Goal: Task Accomplishment & Management: Use online tool/utility

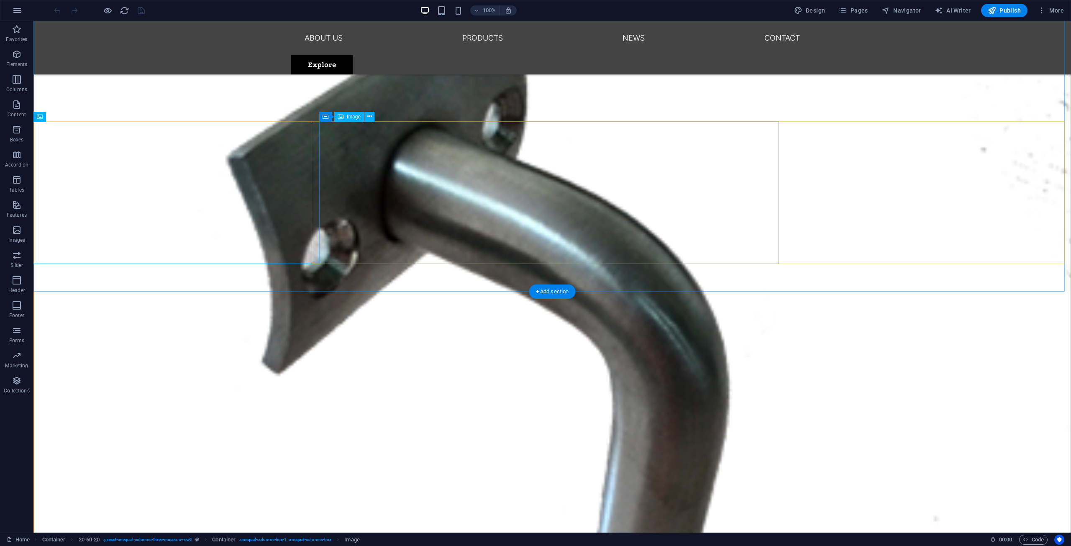
scroll to position [1087, 0]
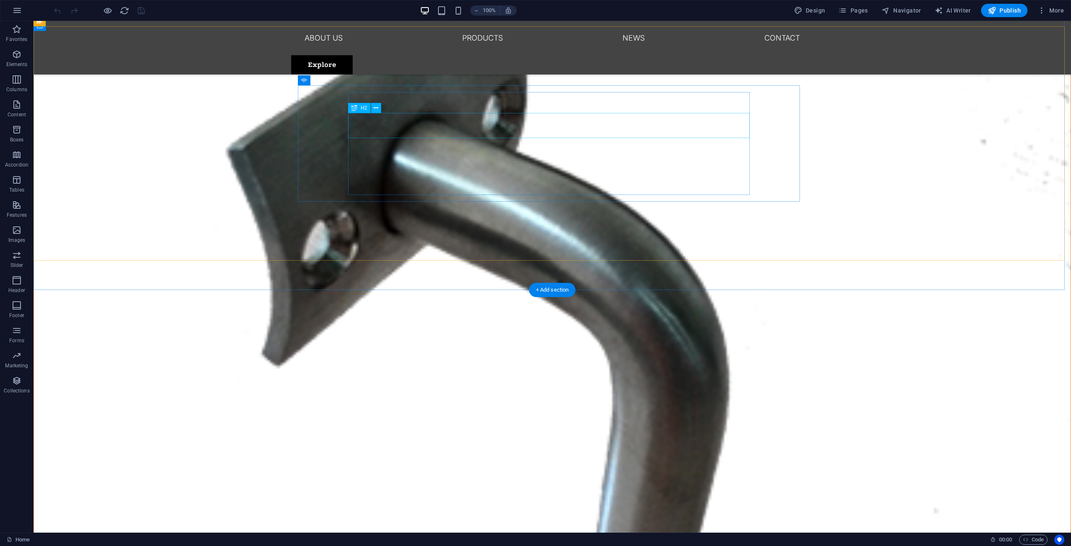
drag, startPoint x: 520, startPoint y: 132, endPoint x: 510, endPoint y: 128, distance: 10.9
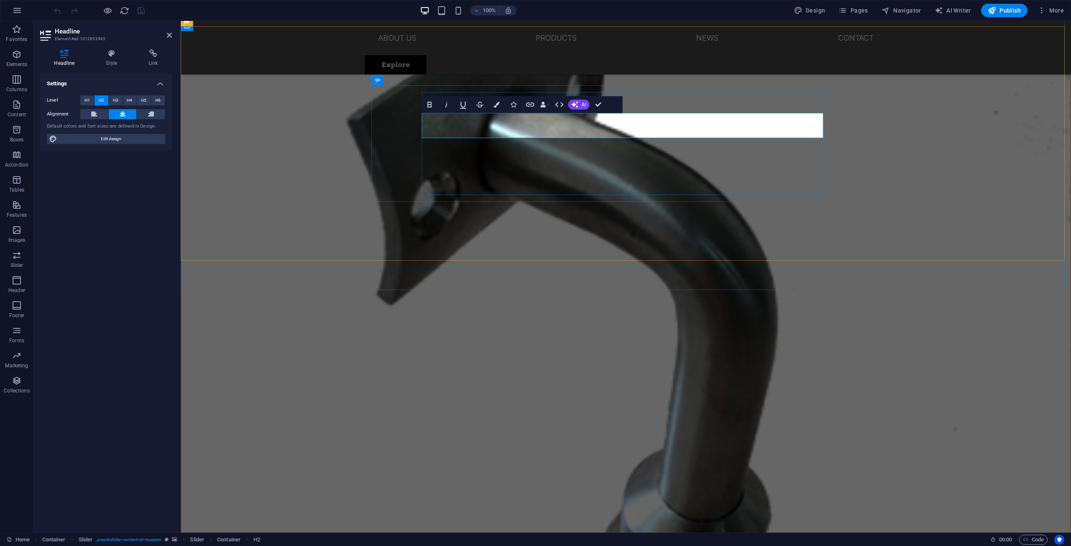
scroll to position [1043, 0]
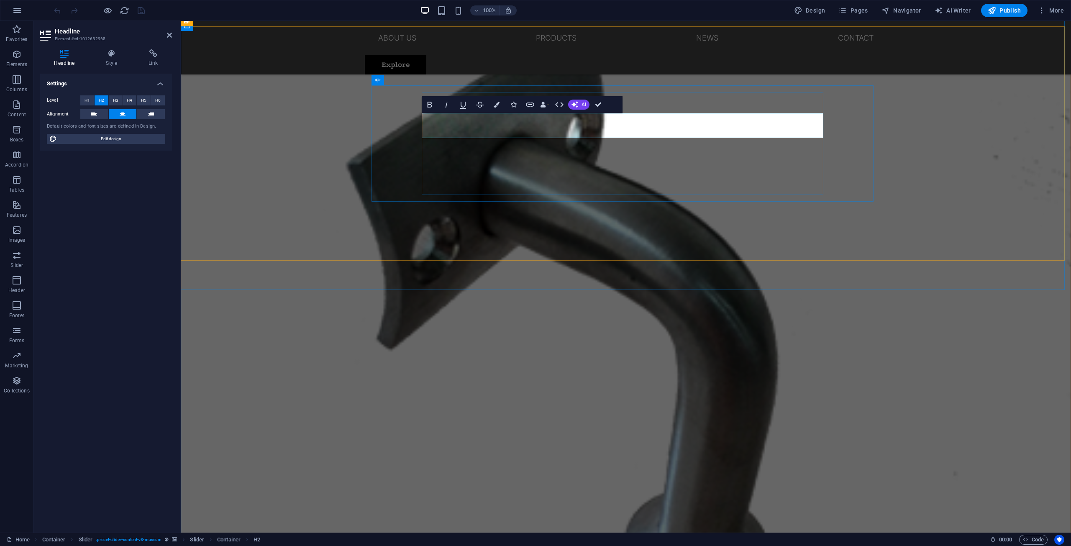
drag, startPoint x: 758, startPoint y: 128, endPoint x: 445, endPoint y: 125, distance: 312.8
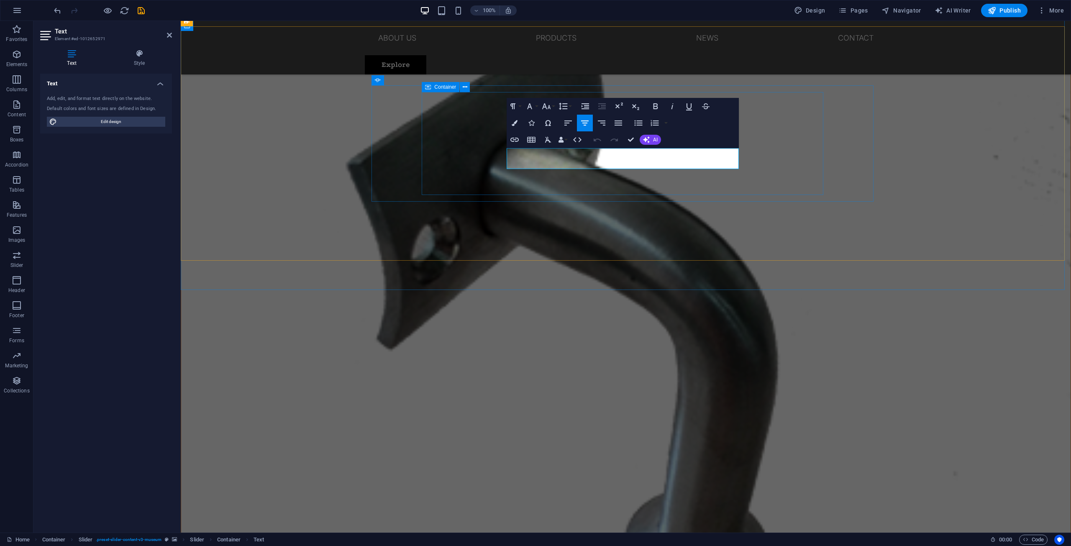
drag, startPoint x: 713, startPoint y: 165, endPoint x: 506, endPoint y: 153, distance: 207.8
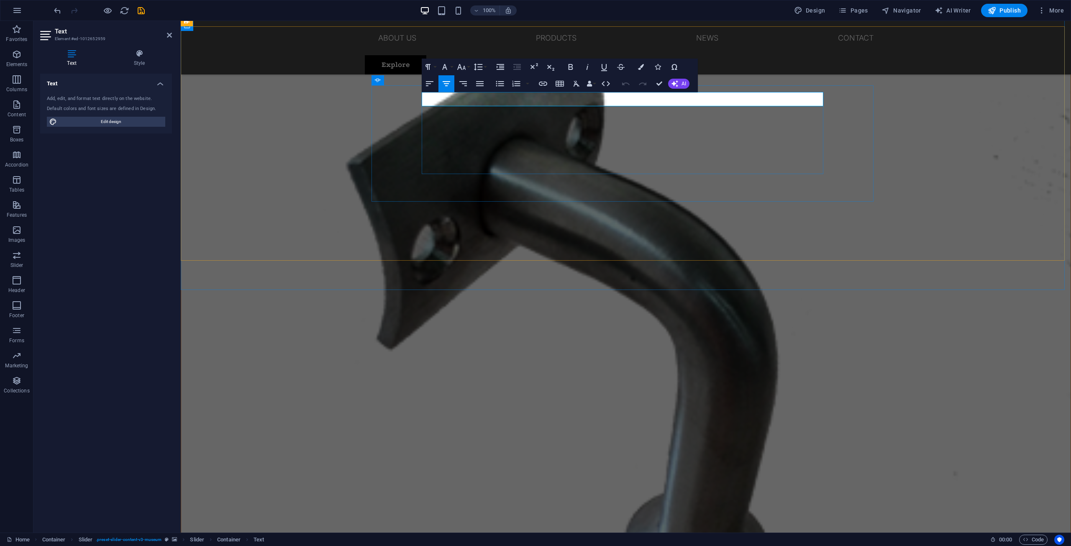
drag, startPoint x: 670, startPoint y: 100, endPoint x: 520, endPoint y: 100, distance: 149.7
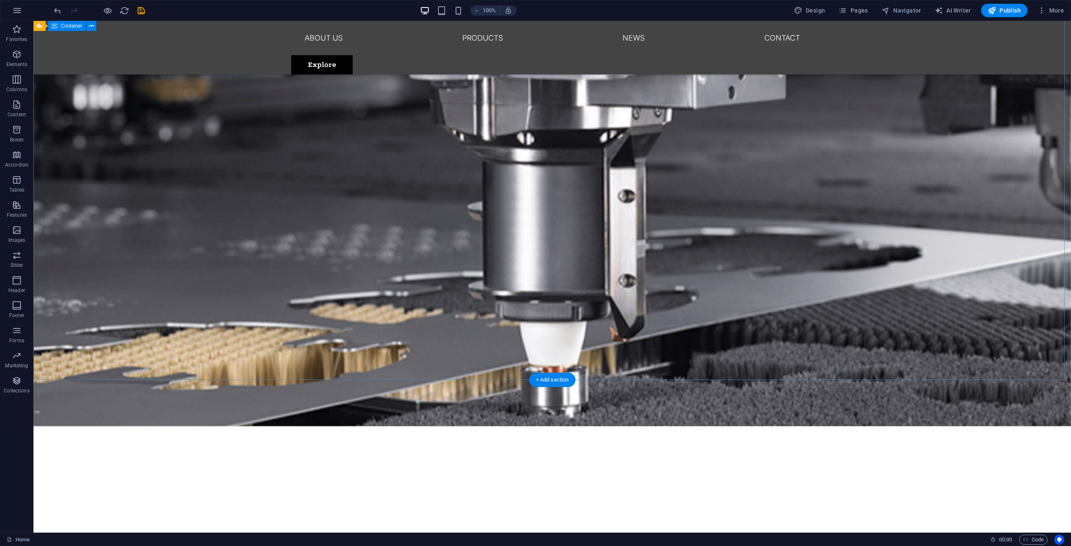
scroll to position [0, 0]
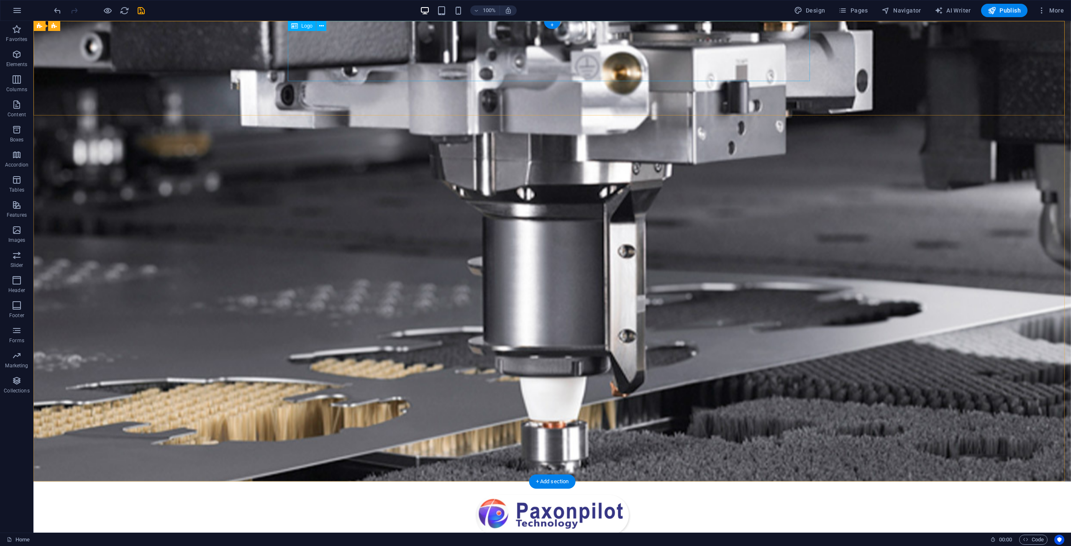
click at [535, 481] on div at bounding box center [552, 511] width 522 height 60
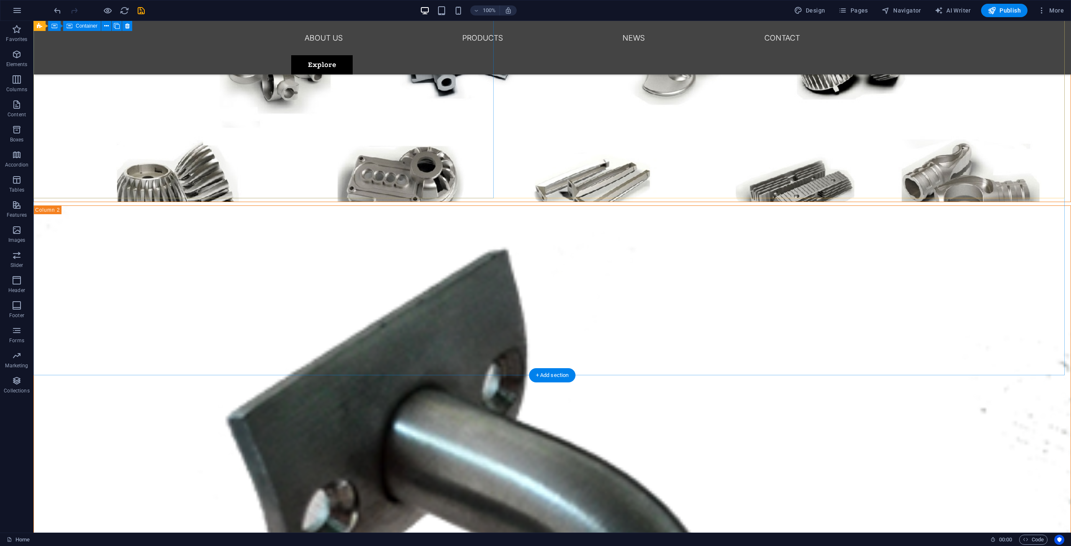
scroll to position [836, 0]
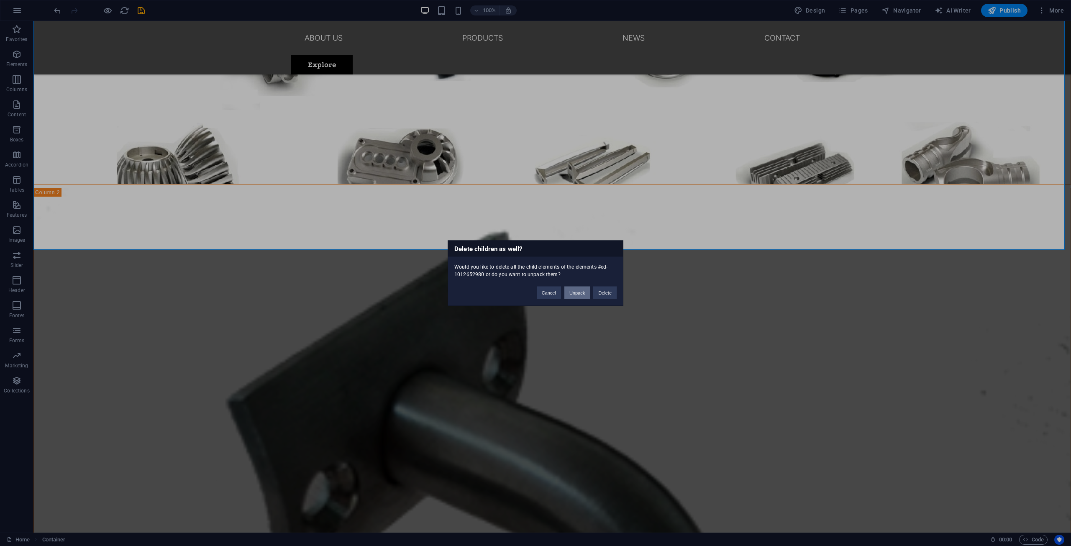
drag, startPoint x: 573, startPoint y: 291, endPoint x: 540, endPoint y: 270, distance: 39.8
click at [573, 291] on button "Unpack" at bounding box center [577, 292] width 26 height 13
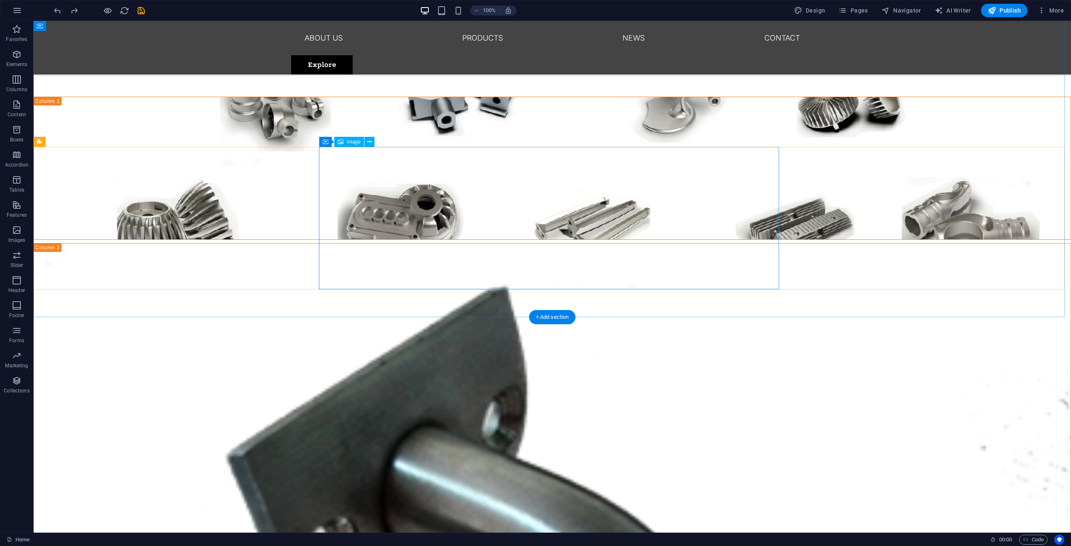
scroll to position [768, 0]
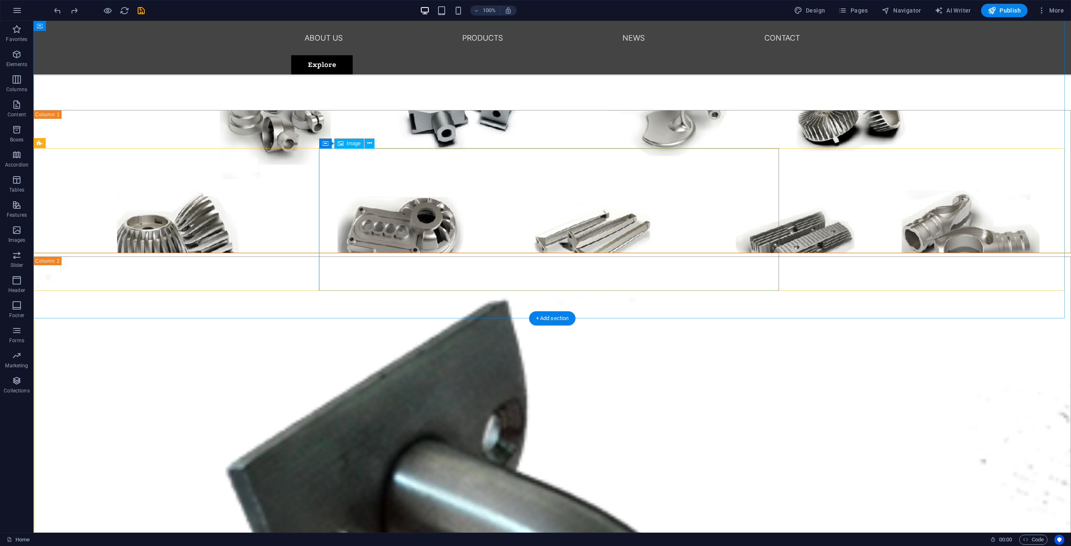
click at [351, 144] on span "Image" at bounding box center [354, 143] width 14 height 5
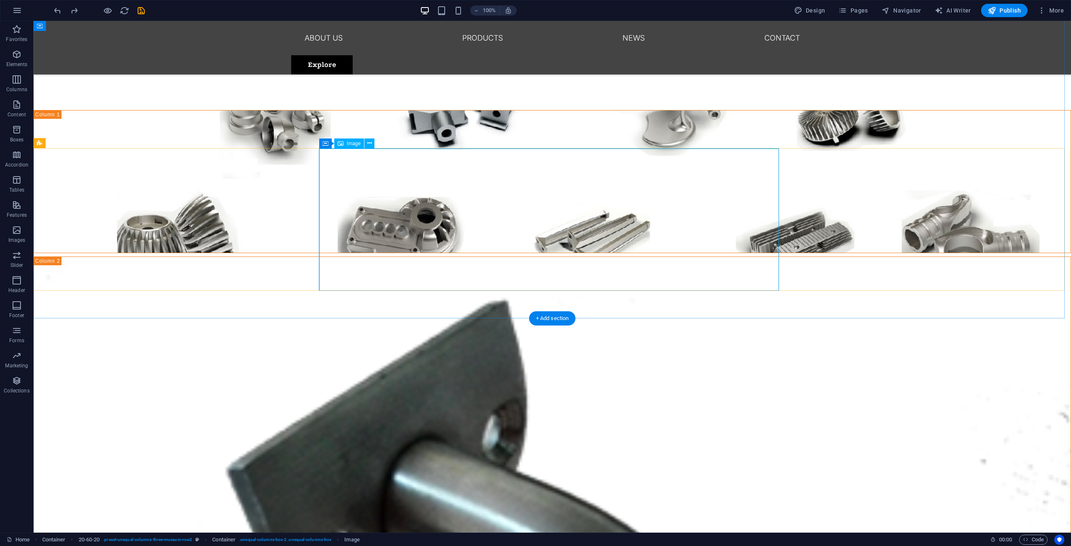
click at [352, 144] on span "Image" at bounding box center [354, 143] width 14 height 5
drag, startPoint x: 386, startPoint y: 165, endPoint x: 288, endPoint y: 152, distance: 98.3
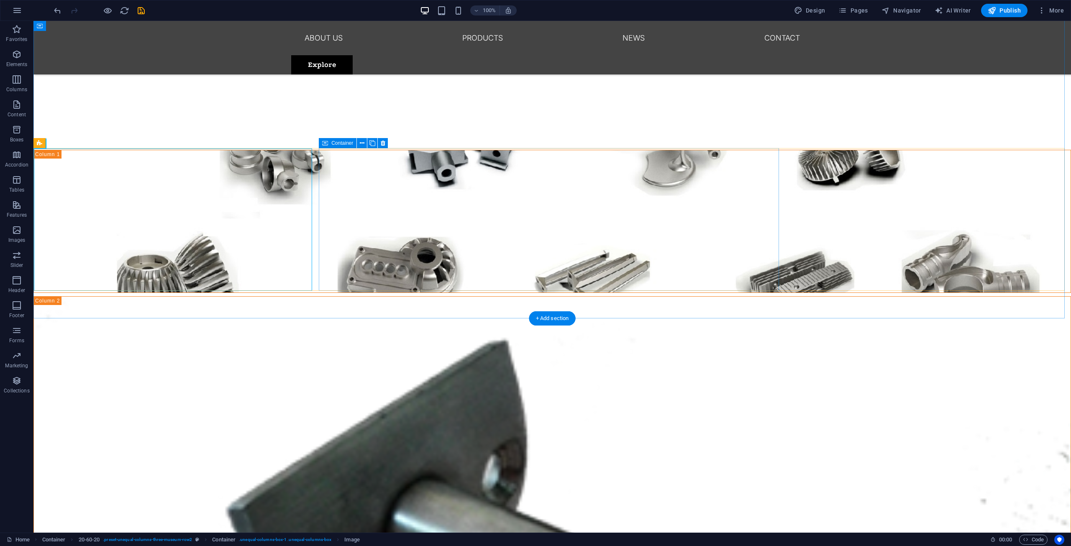
scroll to position [726, 0]
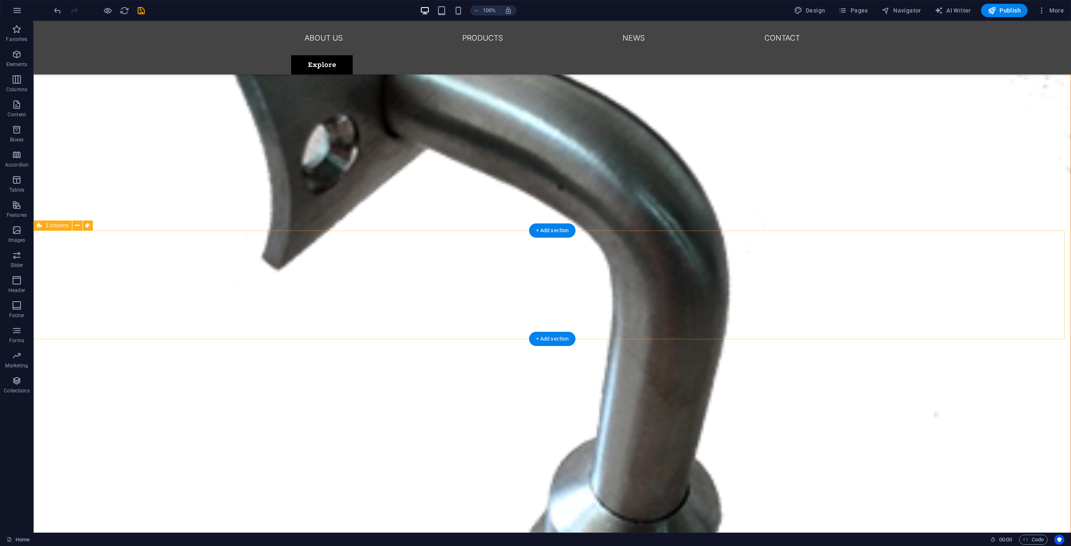
scroll to position [1186, 0]
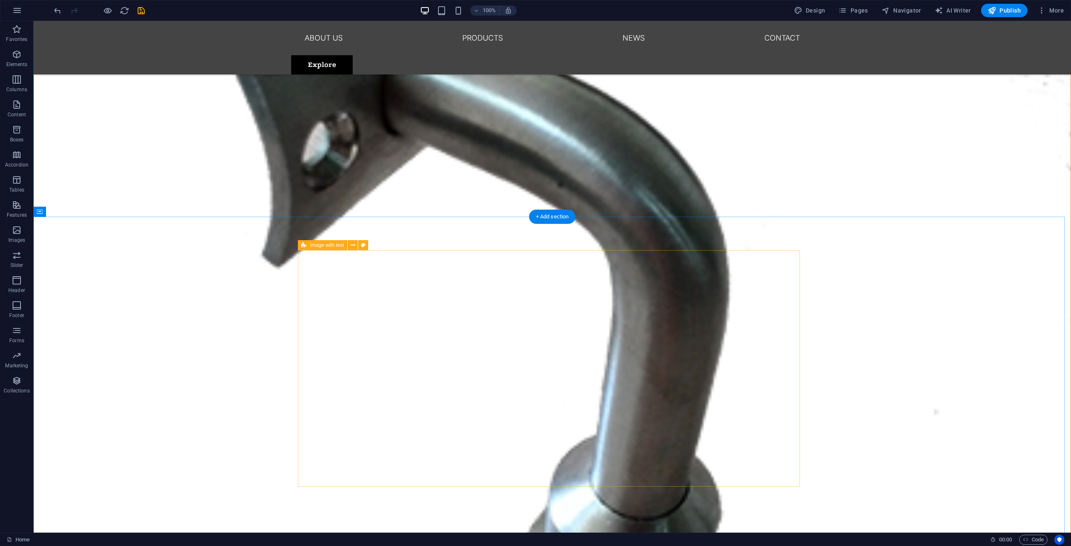
select select "px"
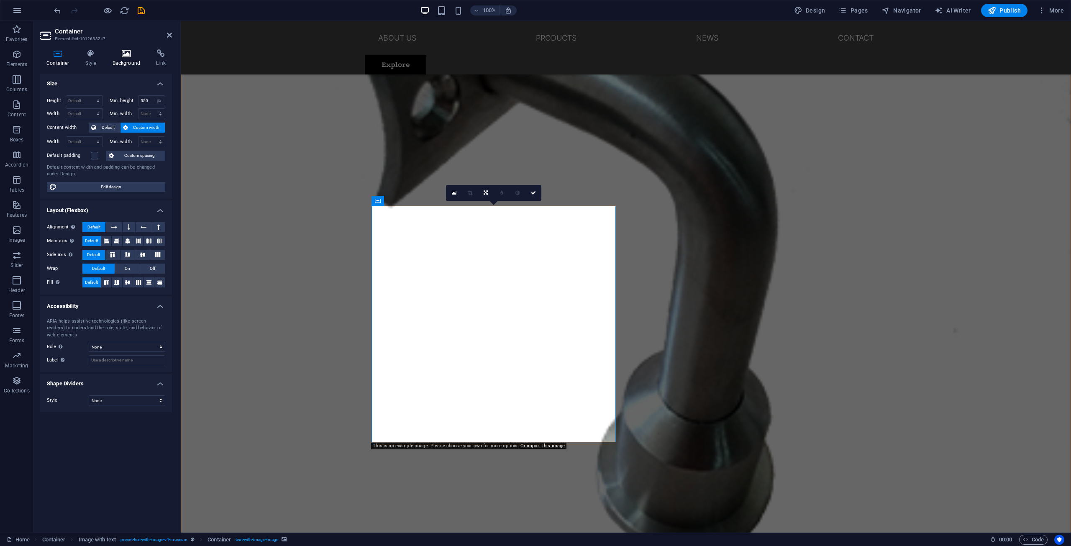
click at [120, 51] on icon at bounding box center [126, 53] width 41 height 8
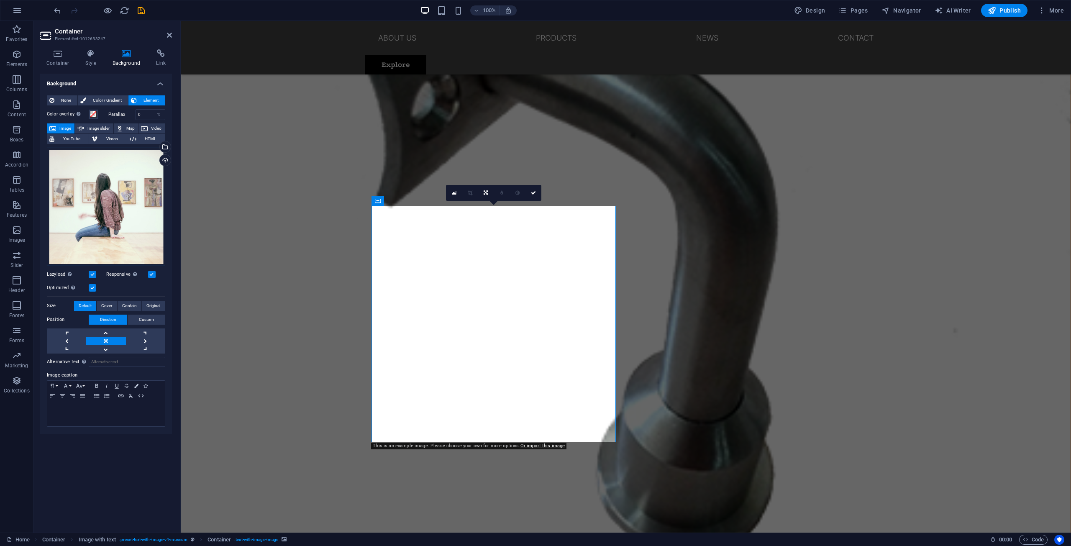
click at [95, 164] on div "Drag files here, click to choose files or select files from Files or our free s…" at bounding box center [106, 207] width 118 height 118
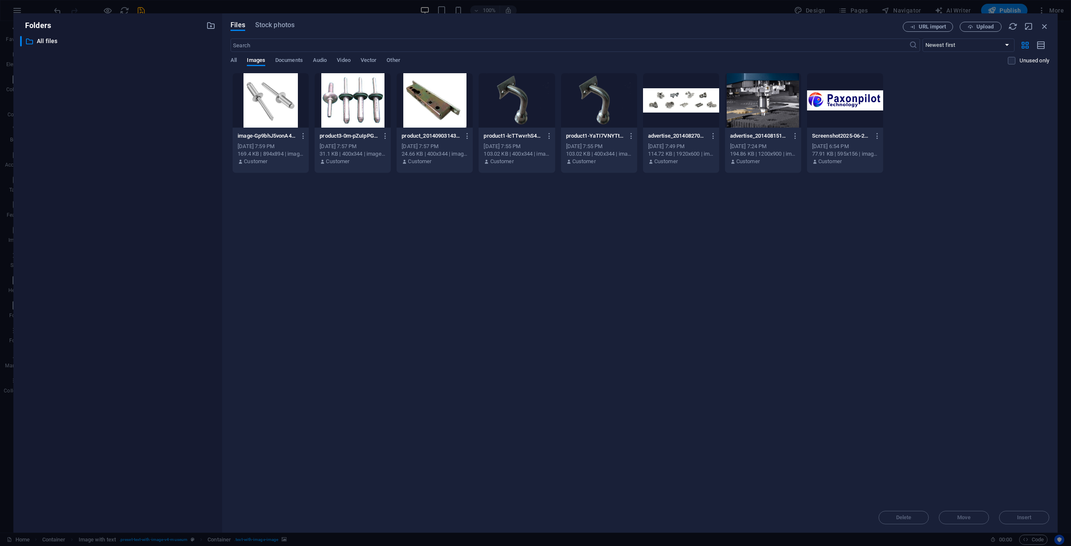
click at [95, 164] on div "​ All files All files" at bounding box center [117, 281] width 195 height 490
click at [847, 97] on div at bounding box center [845, 100] width 76 height 54
drag, startPoint x: 1038, startPoint y: 516, endPoint x: 857, endPoint y: 495, distance: 181.9
click at [1038, 516] on span "Insert" at bounding box center [1023, 517] width 43 height 5
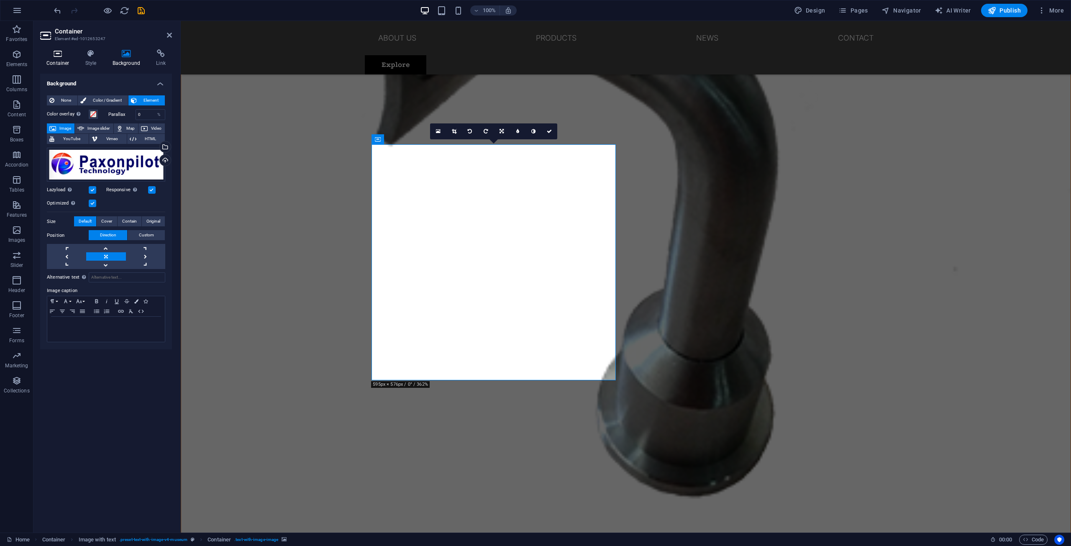
click at [64, 56] on icon at bounding box center [58, 53] width 36 height 8
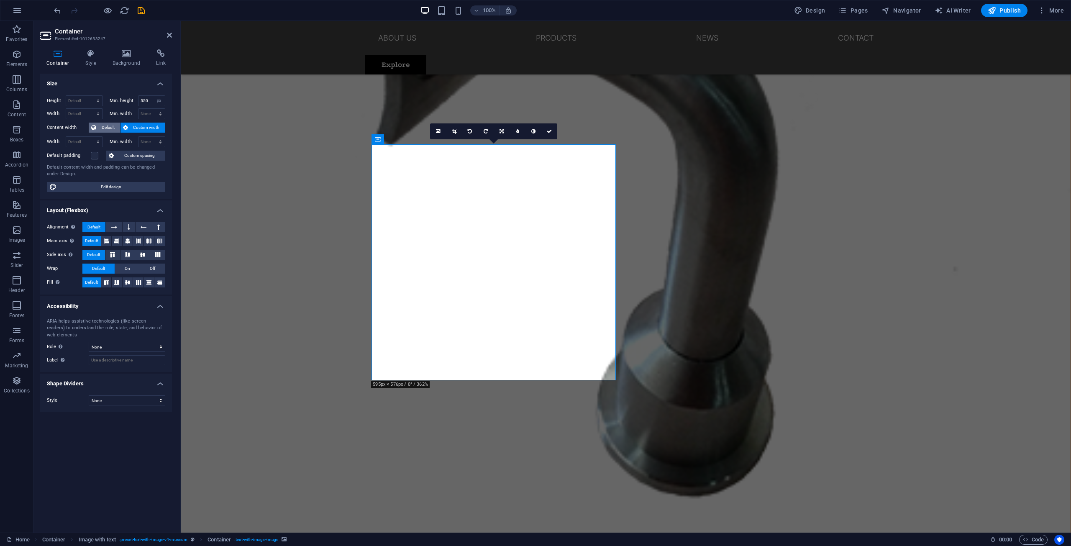
click at [102, 128] on span "Default" at bounding box center [108, 128] width 19 height 10
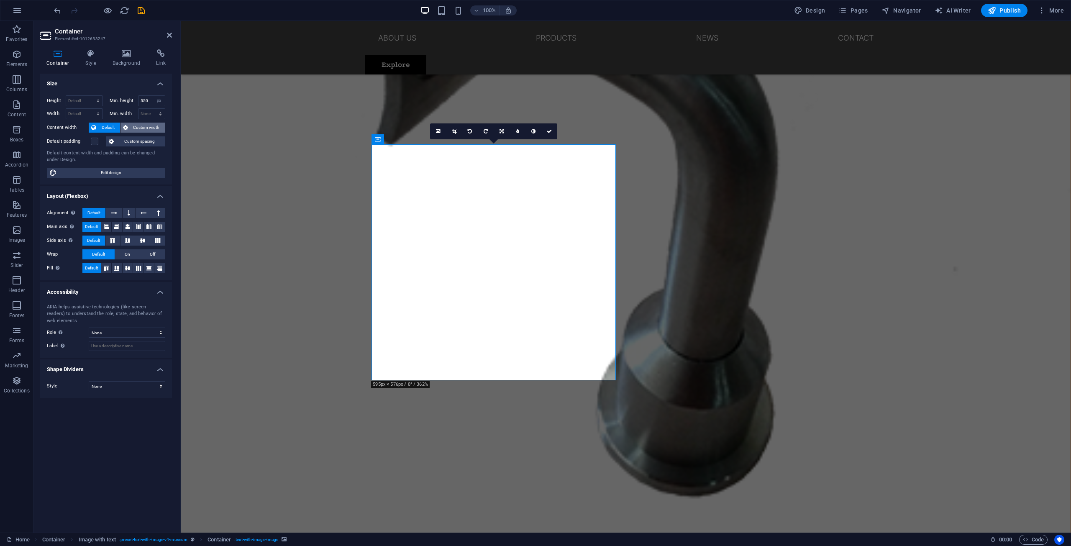
click at [135, 127] on span "Custom width" at bounding box center [146, 128] width 32 height 10
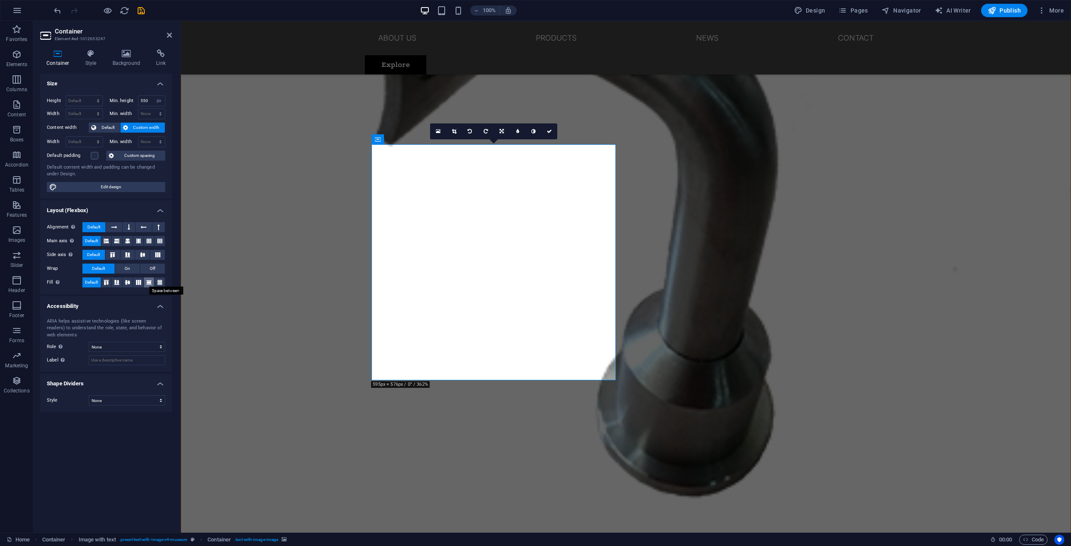
click at [145, 283] on icon at bounding box center [149, 282] width 10 height 5
click at [161, 281] on icon at bounding box center [160, 282] width 10 height 5
click at [141, 281] on icon at bounding box center [138, 282] width 10 height 5
click at [128, 281] on icon at bounding box center [128, 282] width 10 height 5
click at [114, 281] on icon at bounding box center [117, 282] width 10 height 5
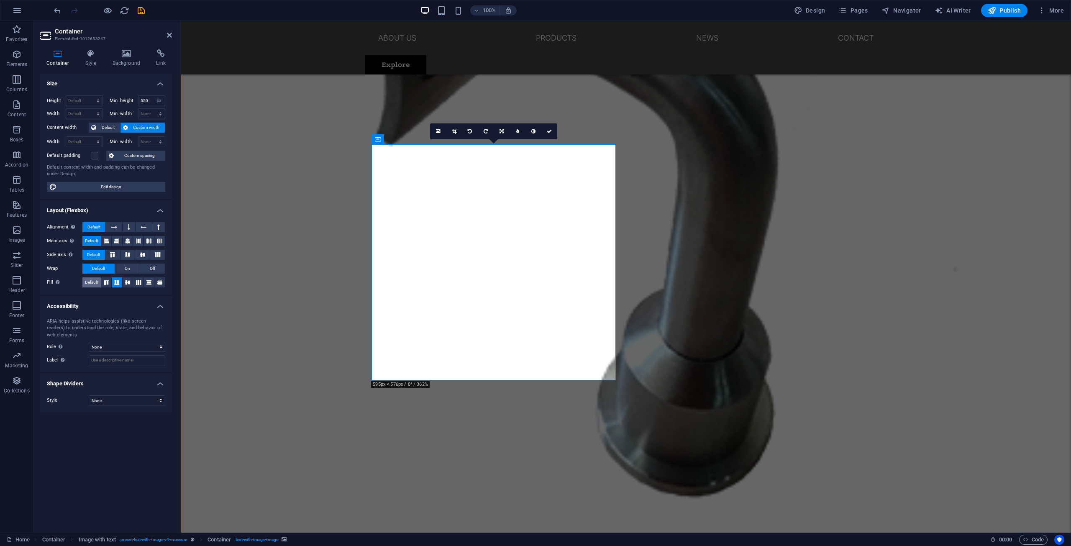
click at [101, 280] on button "Default" at bounding box center [91, 282] width 18 height 10
click at [93, 280] on span "Default" at bounding box center [91, 282] width 13 height 10
click at [119, 34] on h2 "Container" at bounding box center [113, 32] width 117 height 8
click at [123, 49] on div "Container Style Background Link Size Height Default px rem % vh vw Min. height …" at bounding box center [105, 288] width 145 height 490
click at [126, 54] on icon at bounding box center [126, 53] width 41 height 8
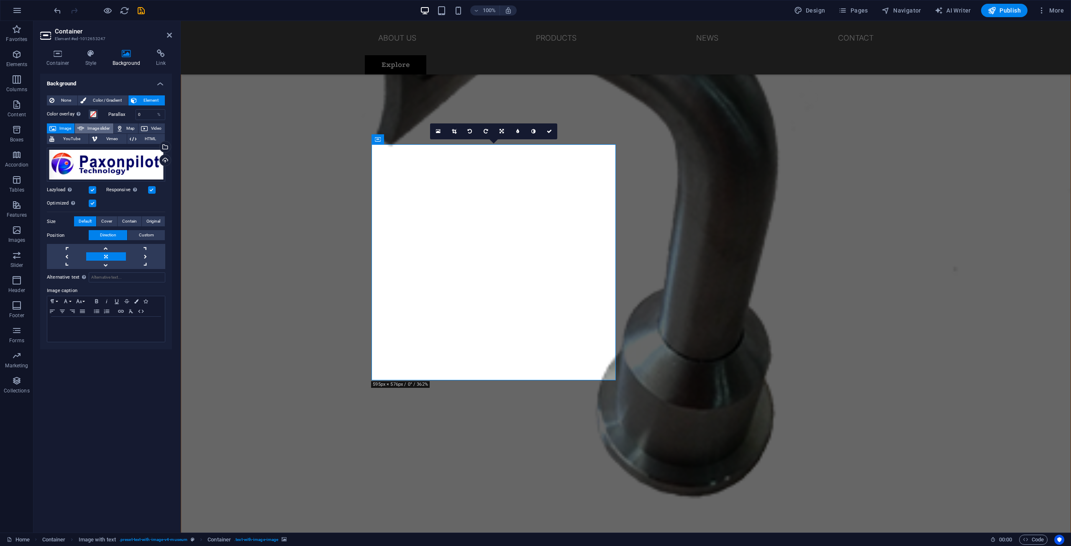
click at [100, 128] on span "Image slider" at bounding box center [99, 128] width 24 height 10
select select "ms"
select select "s"
select select "progressive"
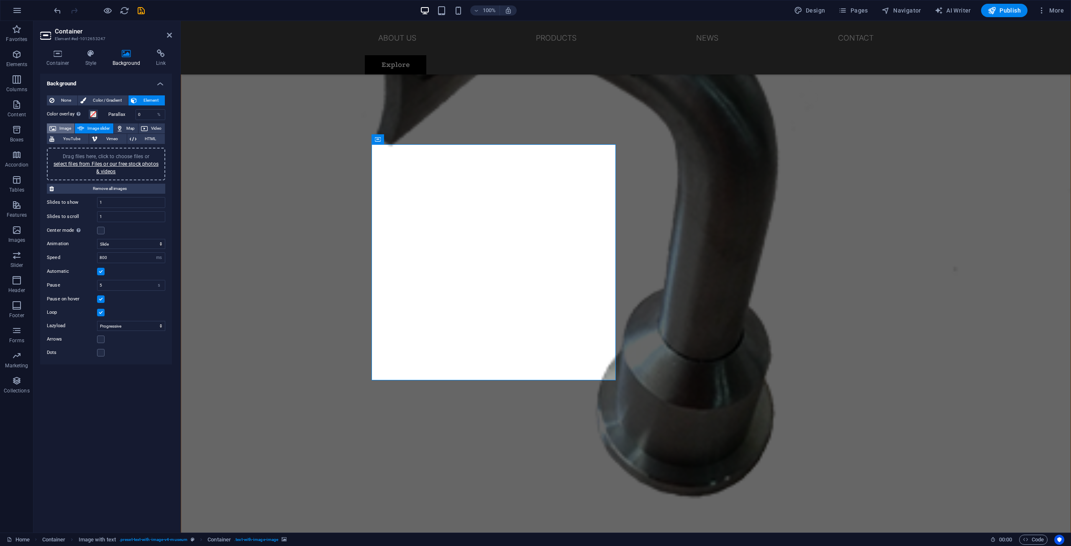
click at [64, 126] on span "Image" at bounding box center [65, 128] width 13 height 10
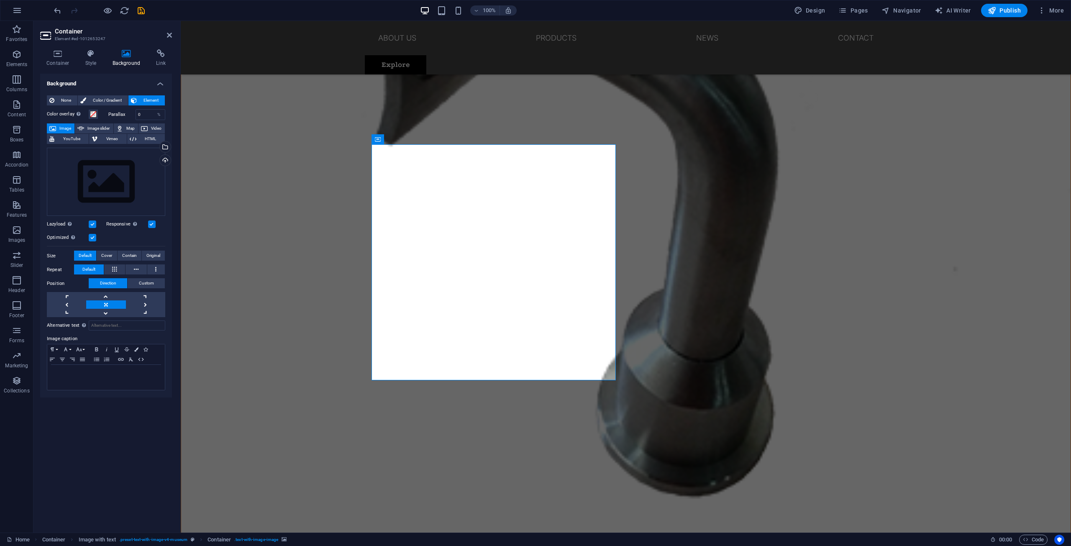
click at [96, 236] on label at bounding box center [93, 238] width 8 height 8
click at [0, 0] on input "Optimized Images are compressed to improve page speed." at bounding box center [0, 0] width 0 height 0
click at [94, 223] on label at bounding box center [93, 224] width 8 height 8
click at [0, 0] on input "Lazyload Loading images after the page loads improves page speed." at bounding box center [0, 0] width 0 height 0
click at [151, 228] on div "Responsive Automatically load retina image and smartphone optimized sizes." at bounding box center [135, 224] width 59 height 10
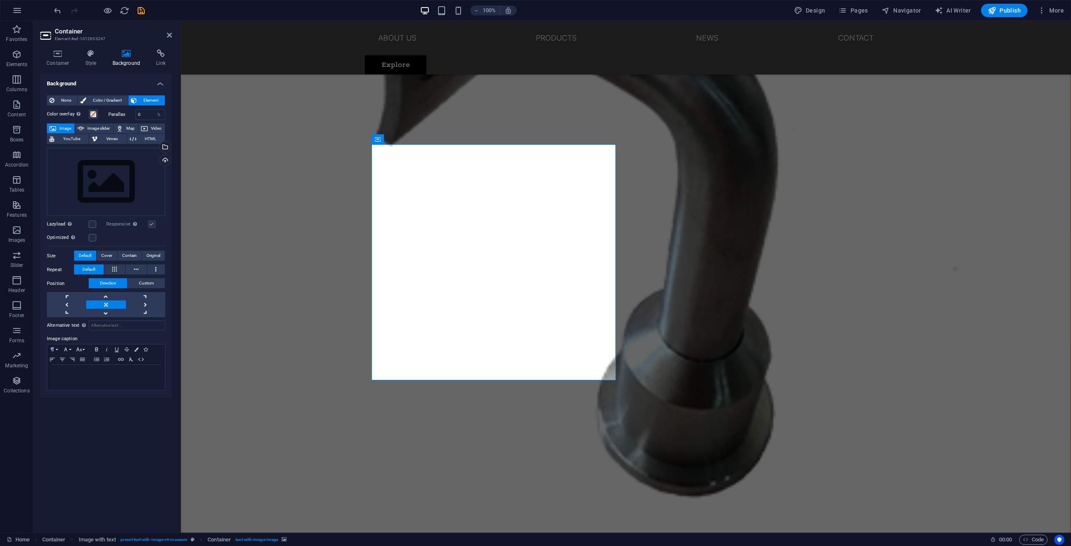
click at [151, 226] on label at bounding box center [152, 224] width 8 height 8
click at [151, 223] on label at bounding box center [152, 224] width 8 height 8
click at [96, 222] on div "Lazyload Loading images after the page loads improves page speed." at bounding box center [76, 224] width 59 height 10
drag, startPoint x: 88, startPoint y: 189, endPoint x: 87, endPoint y: 184, distance: 5.2
click at [87, 184] on div "Drag files here, click to choose files or select files from Files or our free s…" at bounding box center [106, 182] width 118 height 69
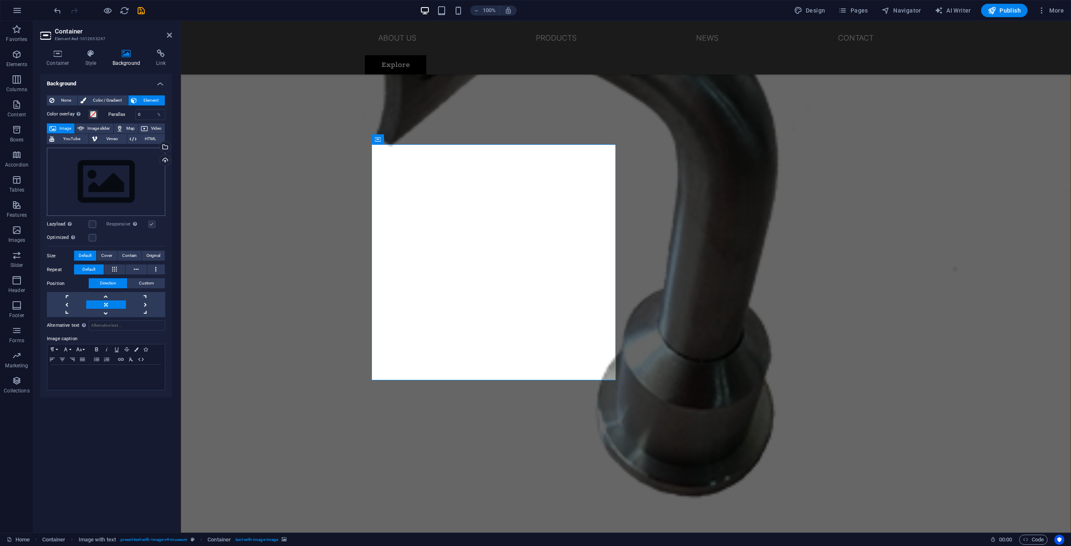
scroll to position [1186, 0]
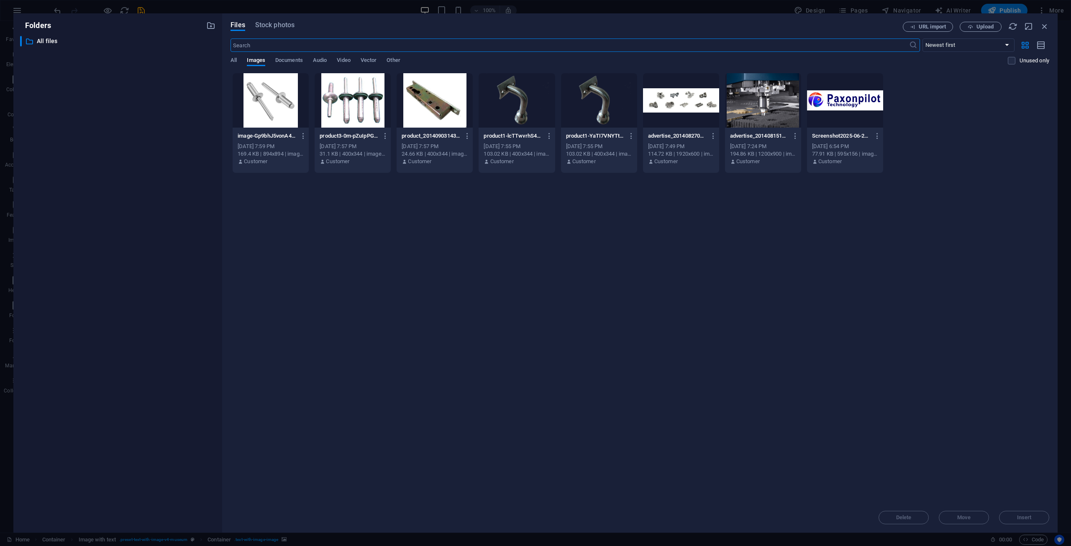
click at [837, 113] on div at bounding box center [845, 100] width 76 height 54
drag, startPoint x: 859, startPoint y: 496, endPoint x: 1040, endPoint y: 517, distance: 181.9
click at [1040, 517] on span "Insert" at bounding box center [1023, 517] width 43 height 5
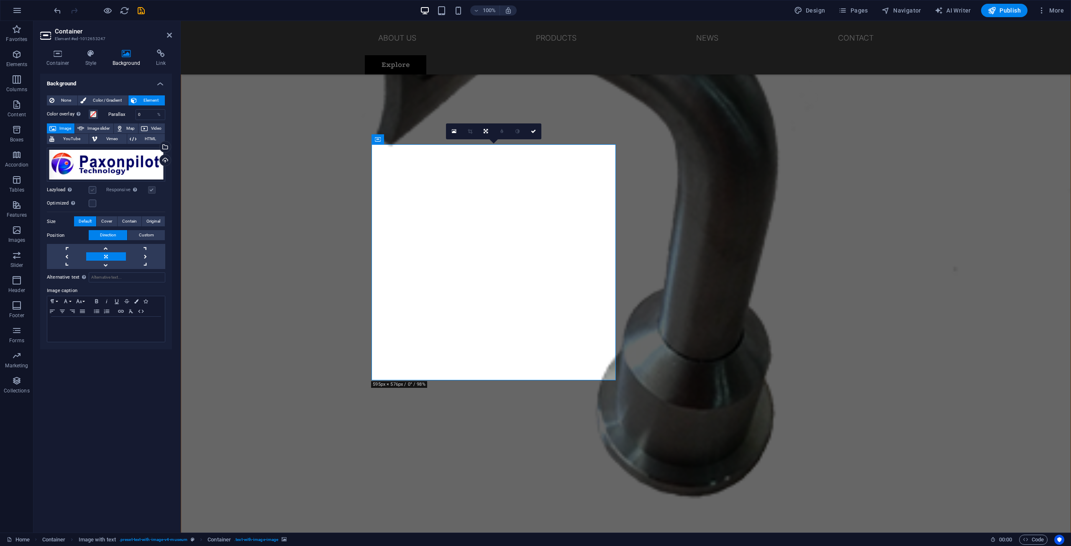
click at [93, 190] on label at bounding box center [93, 190] width 8 height 8
click at [0, 0] on input "Lazyload Loading images after the page loads improves page speed." at bounding box center [0, 0] width 0 height 0
click at [93, 190] on label at bounding box center [93, 190] width 8 height 8
click at [0, 0] on input "Lazyload Loading images after the page loads improves page speed." at bounding box center [0, 0] width 0 height 0
click at [93, 190] on label at bounding box center [93, 190] width 8 height 8
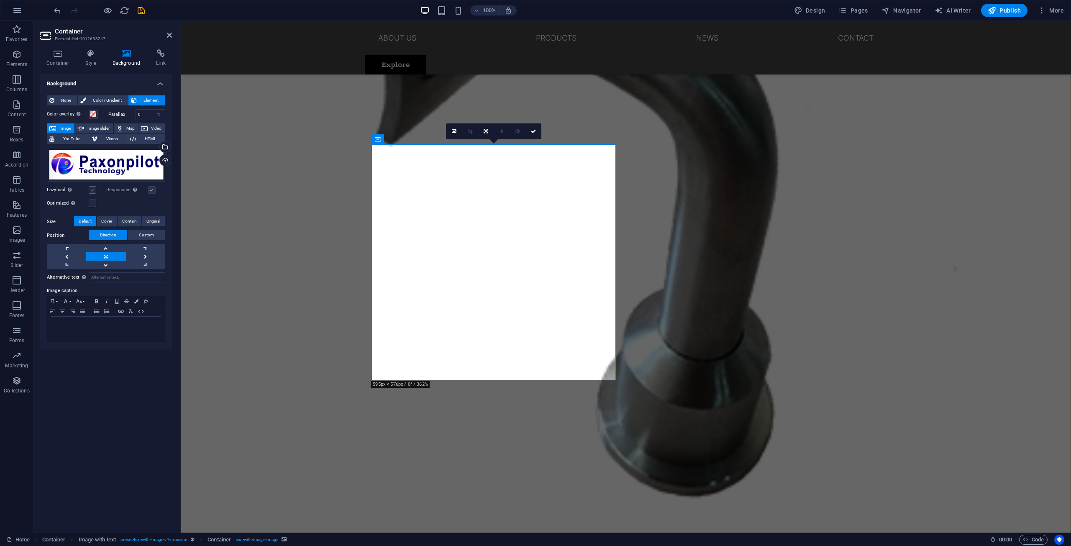
click at [0, 0] on input "Lazyload Loading images after the page loads improves page speed." at bounding box center [0, 0] width 0 height 0
click at [112, 248] on link at bounding box center [105, 248] width 39 height 8
click at [108, 266] on link at bounding box center [105, 265] width 39 height 8
click at [108, 257] on link at bounding box center [105, 256] width 39 height 8
click at [146, 235] on span "Custom" at bounding box center [146, 235] width 15 height 10
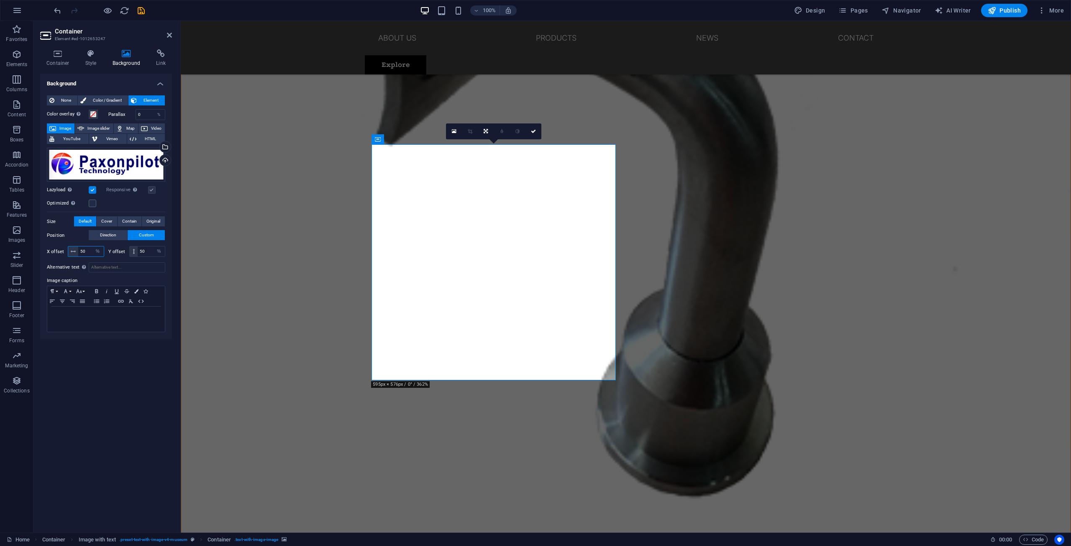
click at [89, 251] on input "50" at bounding box center [91, 251] width 26 height 10
drag, startPoint x: 89, startPoint y: 251, endPoint x: 72, endPoint y: 252, distance: 16.8
click at [72, 252] on div "50 px rem % vh vw" at bounding box center [86, 251] width 36 height 11
type input "100"
drag, startPoint x: 89, startPoint y: 251, endPoint x: 66, endPoint y: 250, distance: 23.4
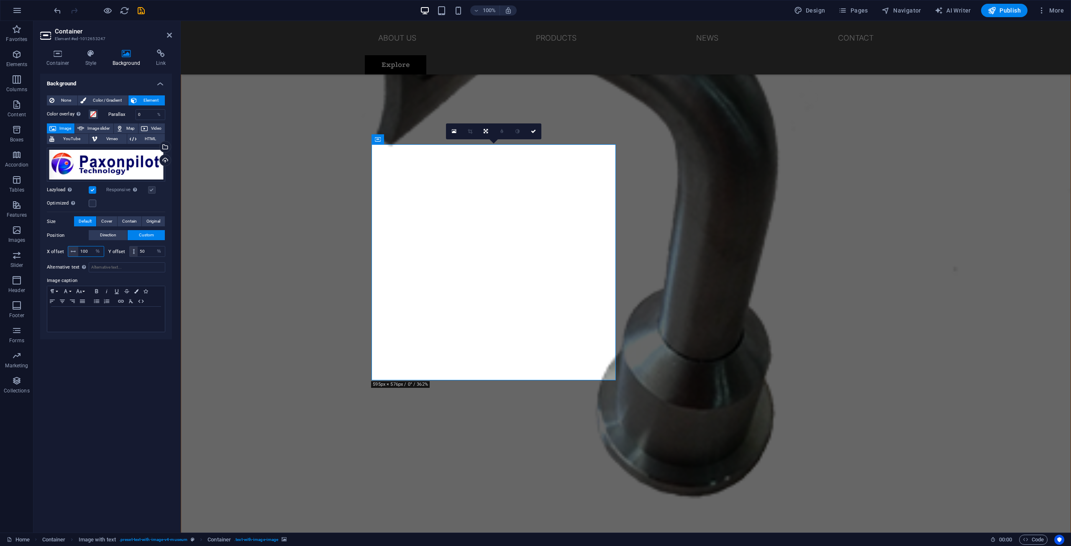
click at [67, 250] on div "X offset 100 px rem % vh vw" at bounding box center [75, 251] width 57 height 11
type input "50"
click at [95, 99] on span "Color / Gradient" at bounding box center [107, 100] width 37 height 10
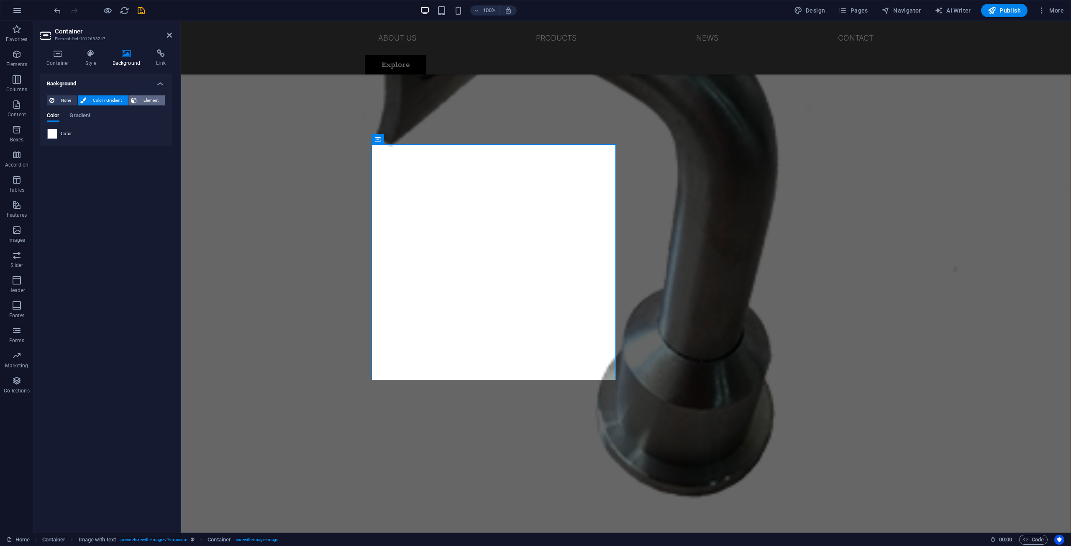
click at [141, 99] on span "Element" at bounding box center [150, 100] width 23 height 10
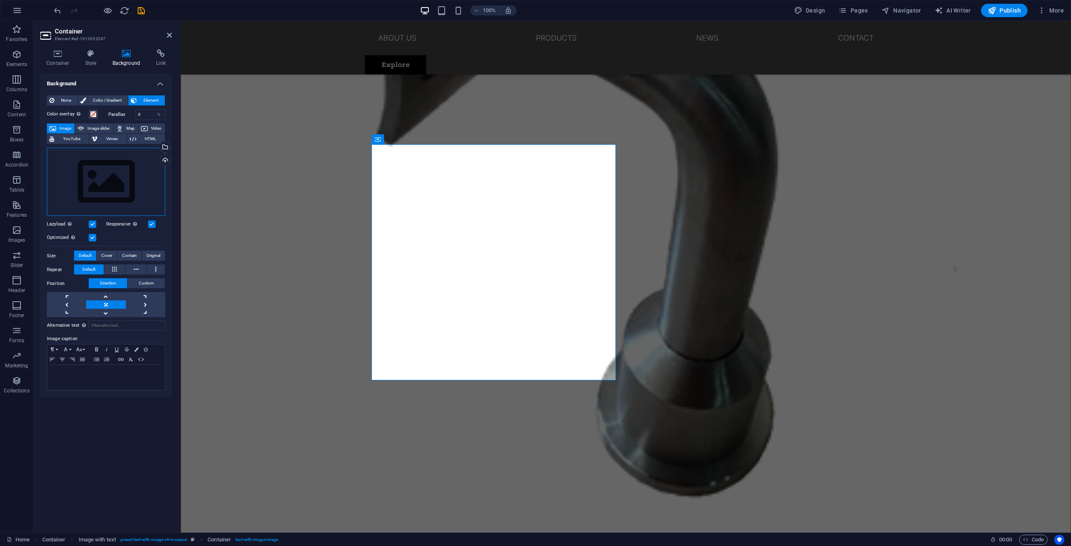
click at [96, 169] on div "Drag files here, click to choose files or select files from Files or our free s…" at bounding box center [106, 182] width 118 height 69
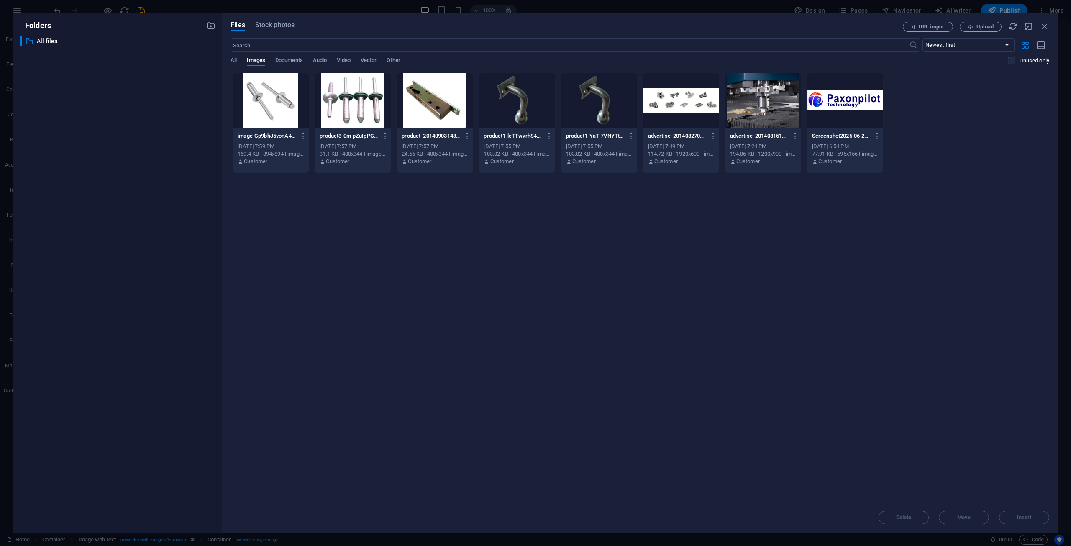
click at [96, 169] on div "​ All files All files" at bounding box center [117, 281] width 195 height 490
click at [854, 129] on div "Screenshot2025-06-28161358-chRE7J3N8QDqtVZkeMUCBQ.png Screenshot2025-06-2816135…" at bounding box center [845, 135] width 66 height 13
click at [1038, 519] on span "Insert" at bounding box center [1023, 517] width 43 height 5
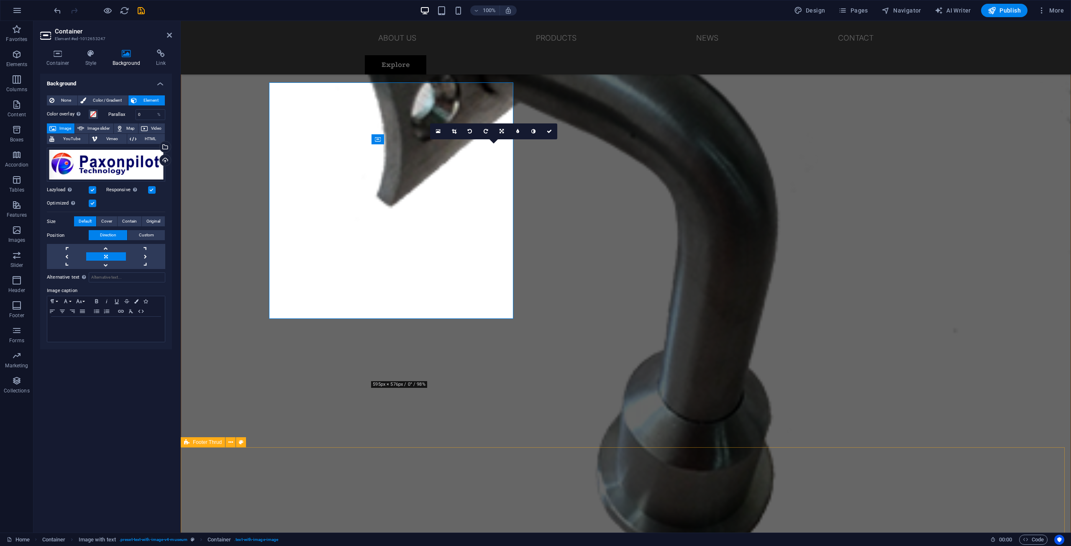
scroll to position [1248, 0]
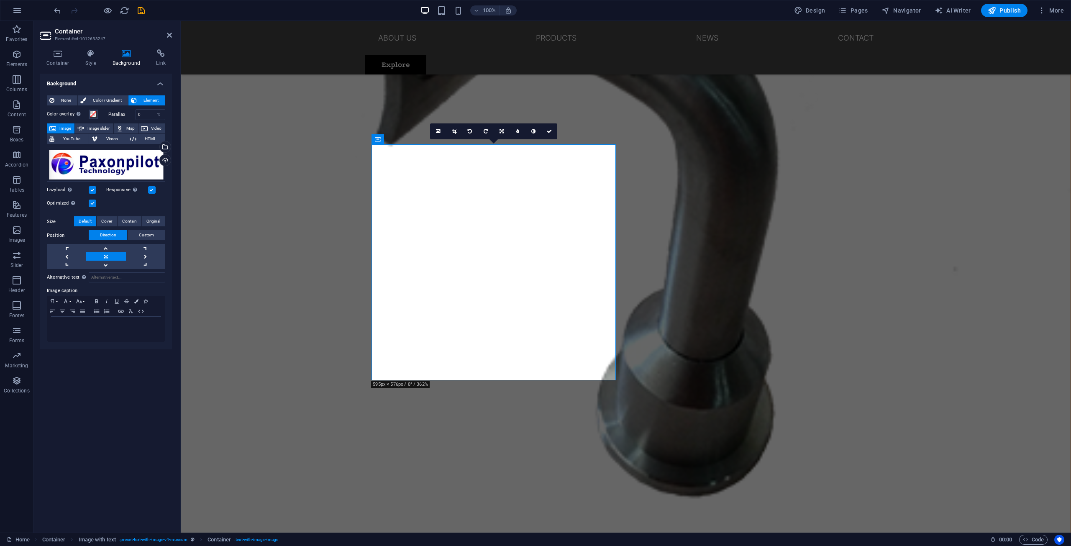
click at [152, 192] on label at bounding box center [152, 190] width 8 height 8
click at [0, 0] on input "Responsive Automatically load retina image and smartphone optimized sizes." at bounding box center [0, 0] width 0 height 0
click at [150, 188] on label at bounding box center [152, 190] width 8 height 8
click at [0, 0] on input "Responsive Automatically load retina image and smartphone optimized sizes." at bounding box center [0, 0] width 0 height 0
click at [89, 188] on label at bounding box center [93, 190] width 8 height 8
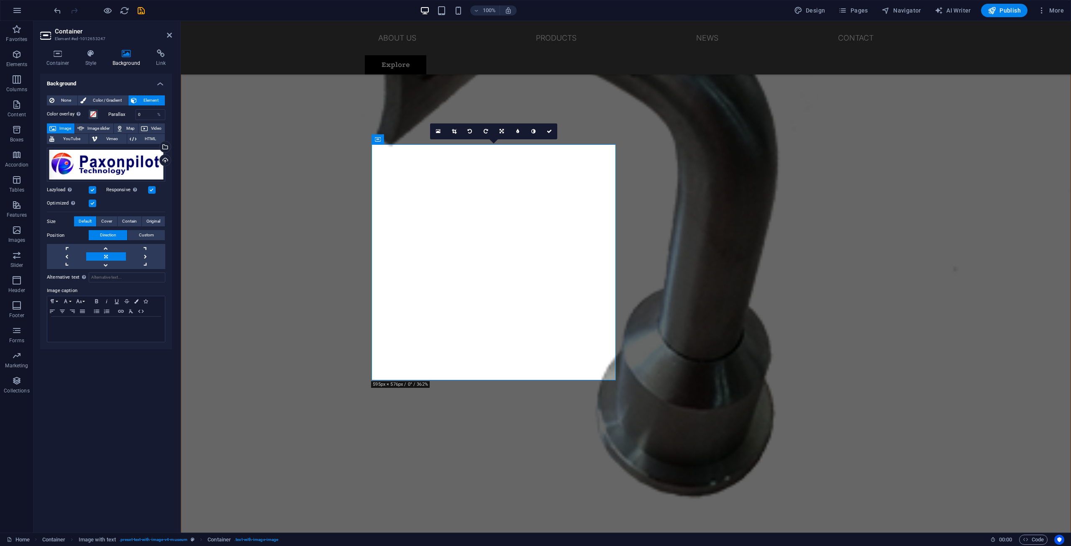
click at [0, 0] on input "Lazyload Loading images after the page loads improves page speed." at bounding box center [0, 0] width 0 height 0
click at [92, 199] on div "Optimized Images are compressed to improve page speed." at bounding box center [106, 203] width 118 height 10
click at [92, 201] on label at bounding box center [93, 203] width 8 height 8
click at [0, 0] on input "Optimized Images are compressed to improve page speed." at bounding box center [0, 0] width 0 height 0
click at [95, 188] on label at bounding box center [93, 190] width 8 height 8
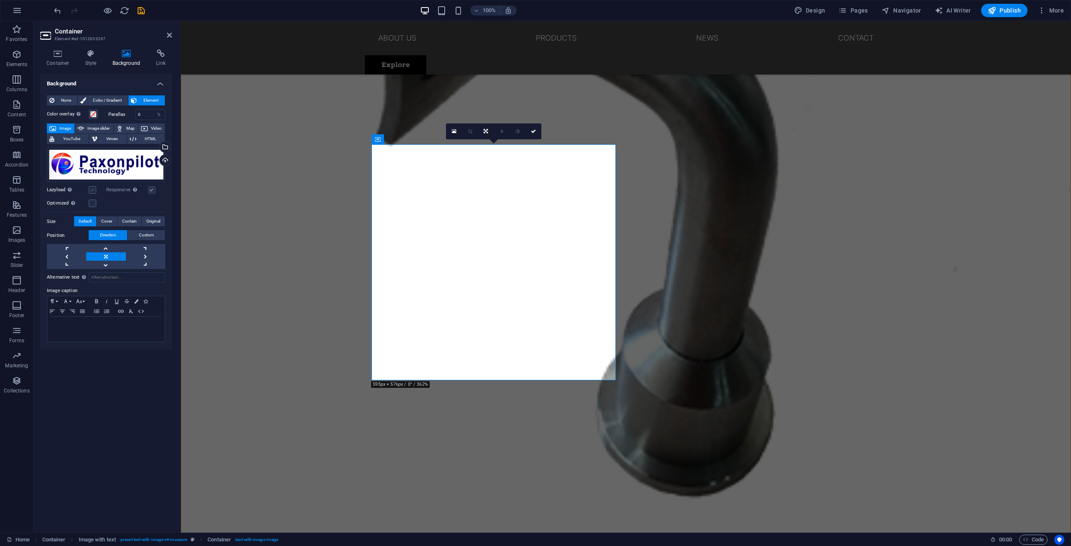
click at [0, 0] on input "Lazyload Loading images after the page loads improves page speed." at bounding box center [0, 0] width 0 height 0
click at [95, 201] on label at bounding box center [93, 203] width 8 height 8
click at [0, 0] on input "Optimized Images are compressed to improve page speed." at bounding box center [0, 0] width 0 height 0
click at [453, 130] on icon at bounding box center [454, 131] width 5 height 5
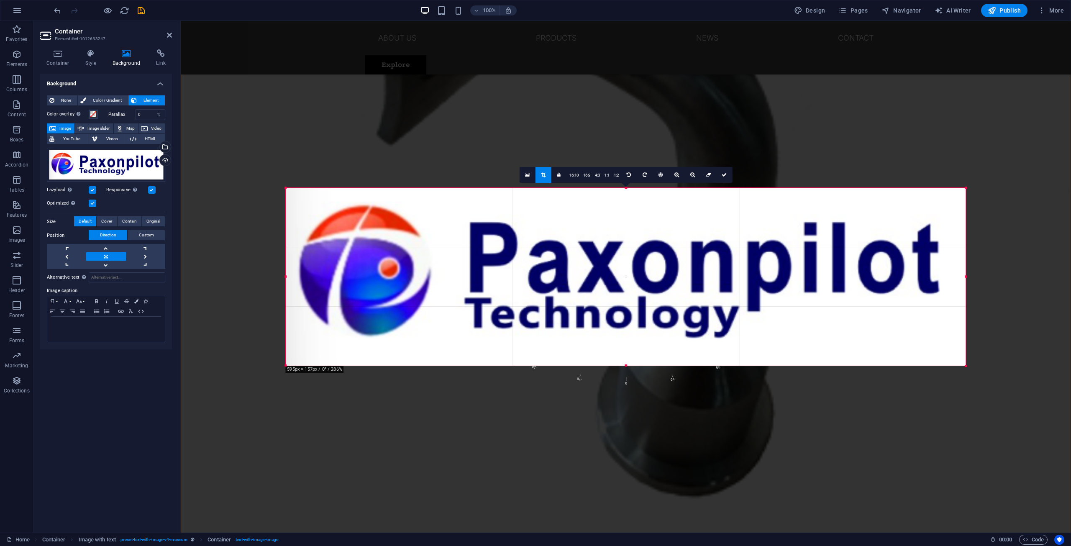
drag, startPoint x: 982, startPoint y: 372, endPoint x: 950, endPoint y: 364, distance: 33.2
click at [950, 364] on div "180 170 160 150 140 130 120 110 100 90 80 70 60 50 40 30 20 10 0 -10 -20 -30 -4…" at bounding box center [626, 277] width 680 height 178
click at [549, 175] on link at bounding box center [543, 175] width 16 height 16
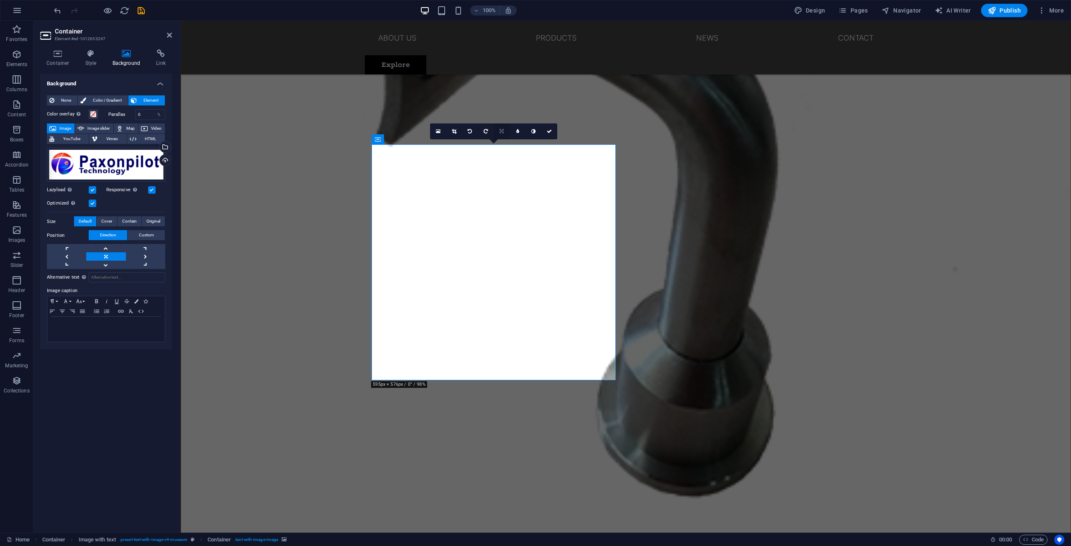
click at [501, 130] on icon at bounding box center [501, 131] width 4 height 5
click at [503, 126] on link at bounding box center [502, 131] width 16 height 16
click at [129, 221] on span "Contain" at bounding box center [129, 221] width 15 height 10
drag, startPoint x: 519, startPoint y: 109, endPoint x: 552, endPoint y: 130, distance: 39.7
click at [552, 130] on link at bounding box center [549, 131] width 16 height 16
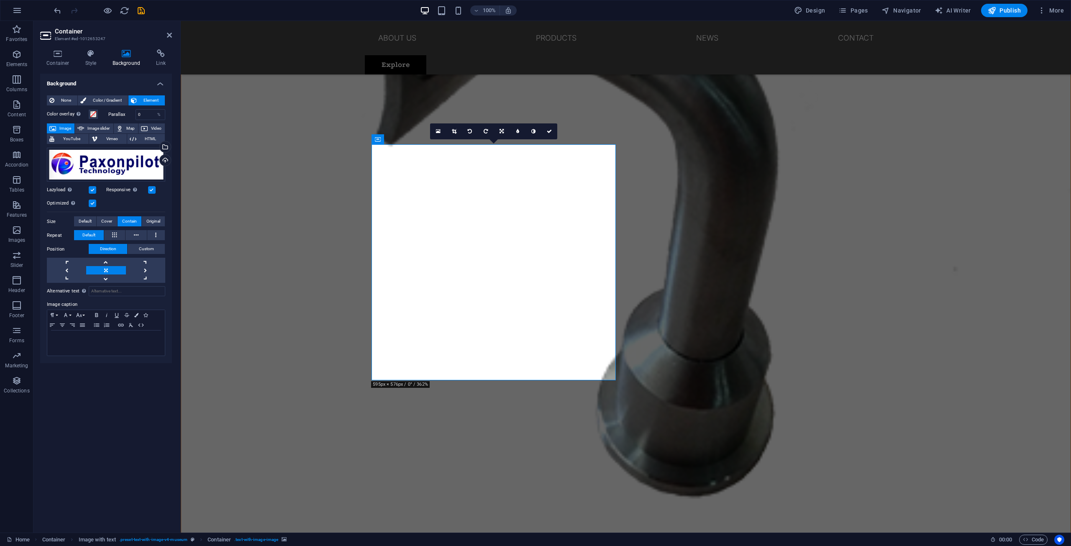
scroll to position [1292, 0]
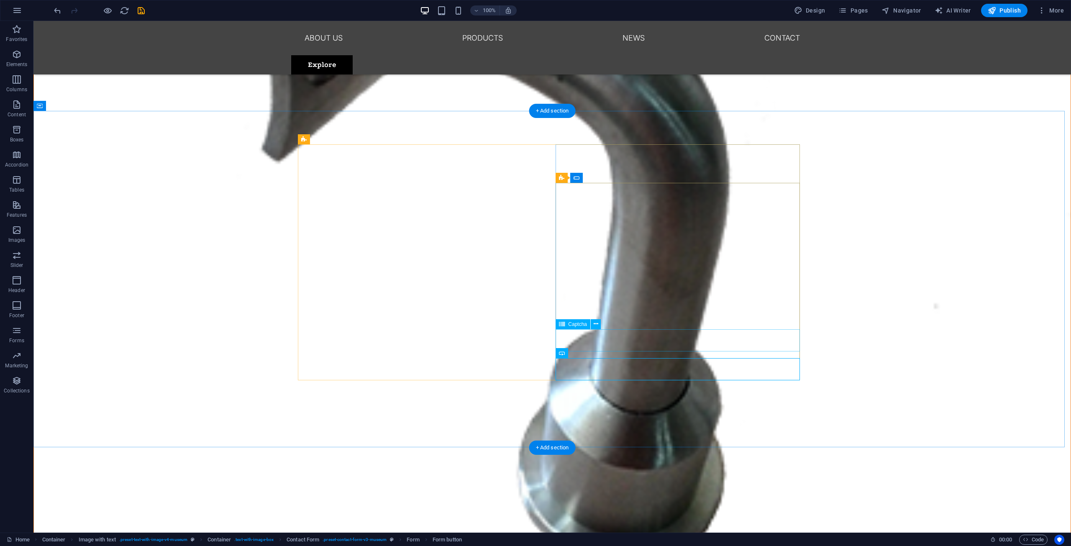
click at [589, 329] on div "Captcha" at bounding box center [580, 324] width 51 height 10
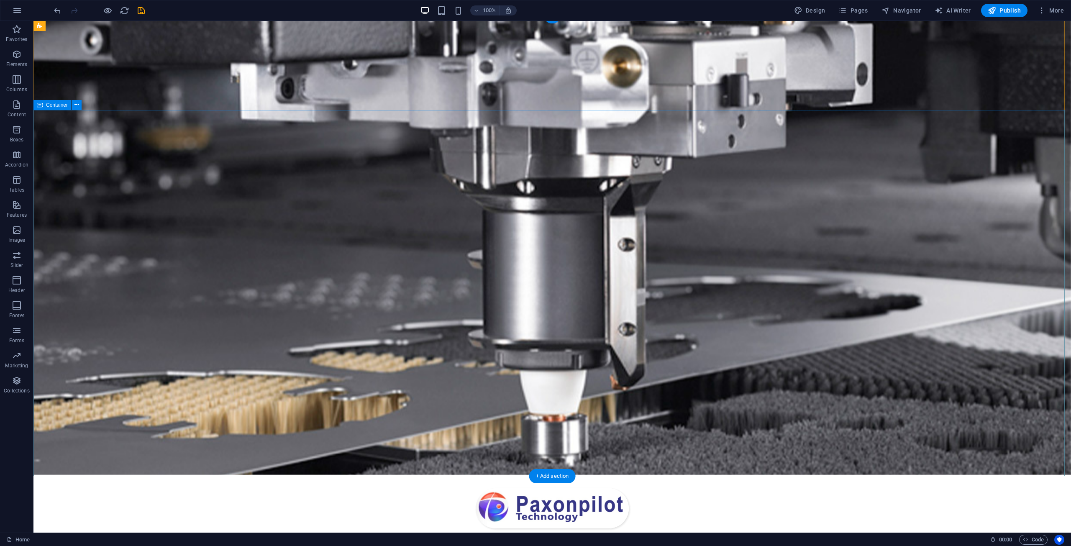
scroll to position [0, 0]
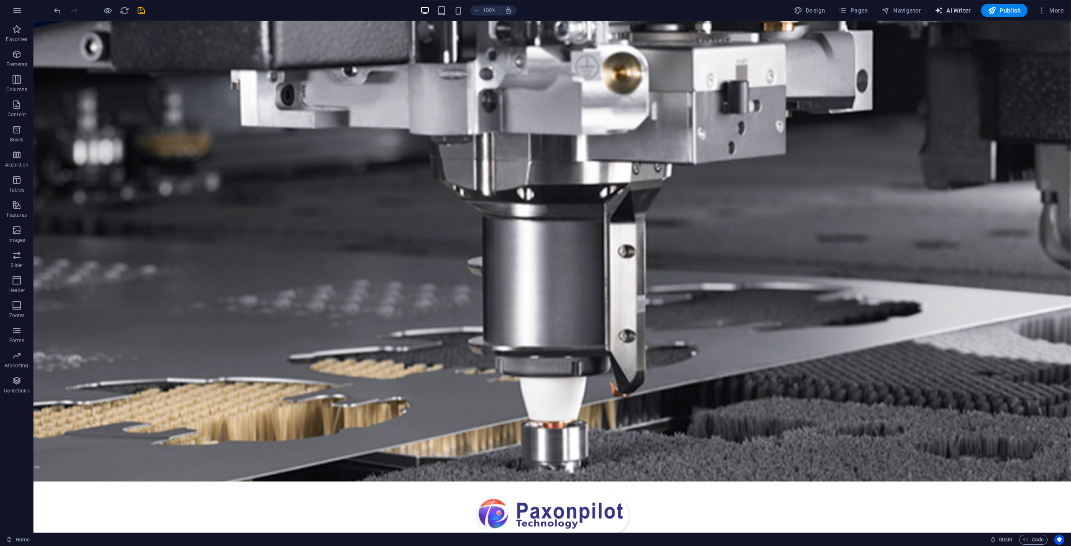
click at [954, 9] on span "AI Writer" at bounding box center [952, 10] width 36 height 8
select select "English"
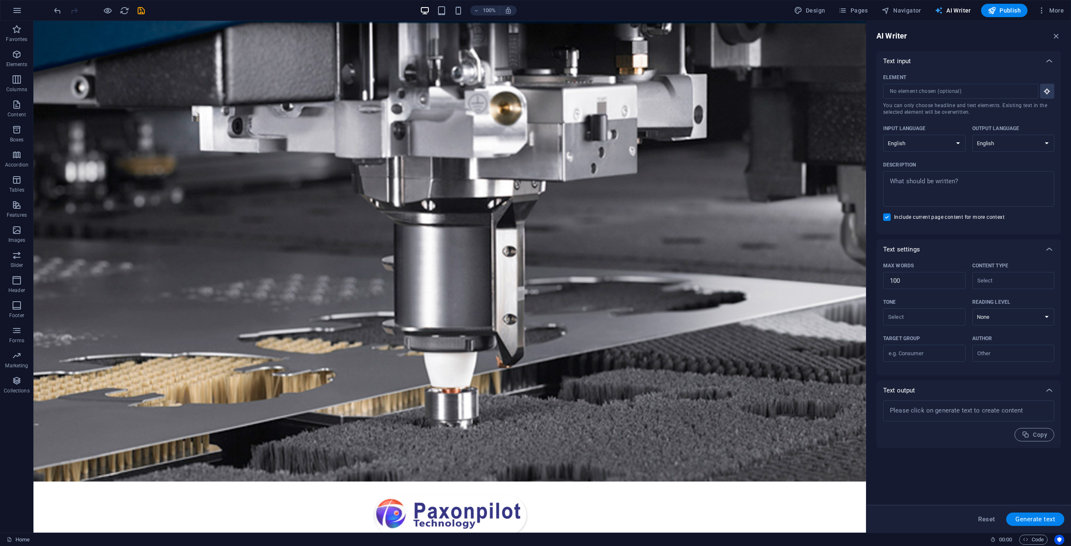
click at [954, 9] on span "AI Writer" at bounding box center [952, 10] width 36 height 8
click at [913, 8] on span "Navigator" at bounding box center [901, 10] width 40 height 8
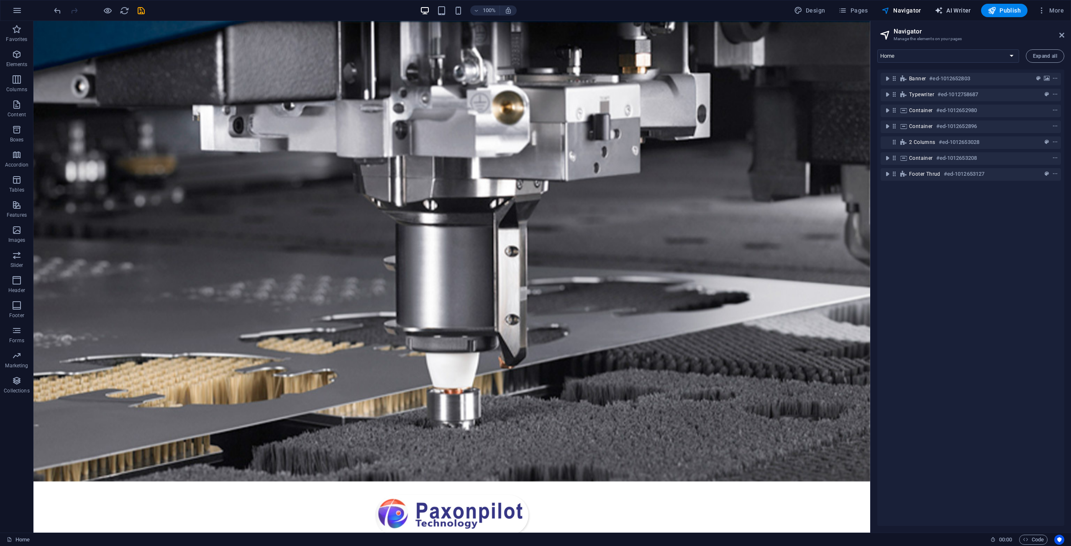
click at [949, 9] on span "AI Writer" at bounding box center [952, 10] width 36 height 8
select select "English"
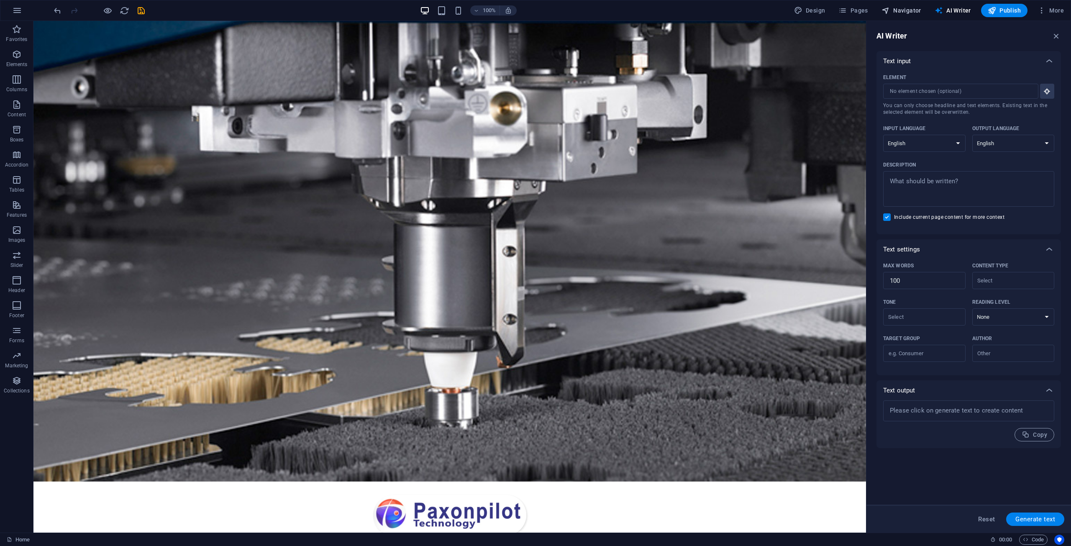
click at [905, 9] on span "Navigator" at bounding box center [901, 10] width 40 height 8
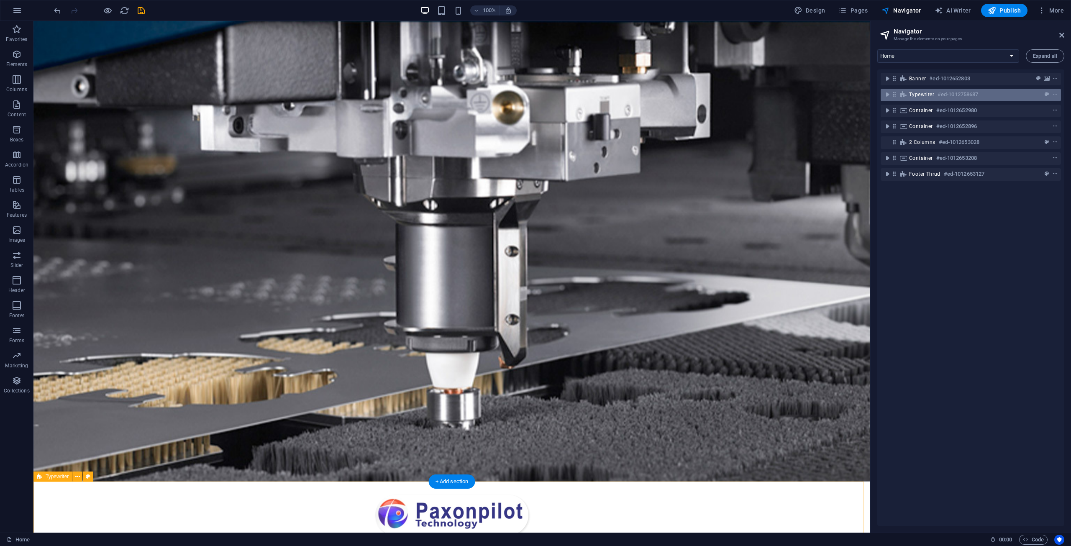
click at [950, 99] on h6 "#ed-1012758687" at bounding box center [957, 94] width 41 height 10
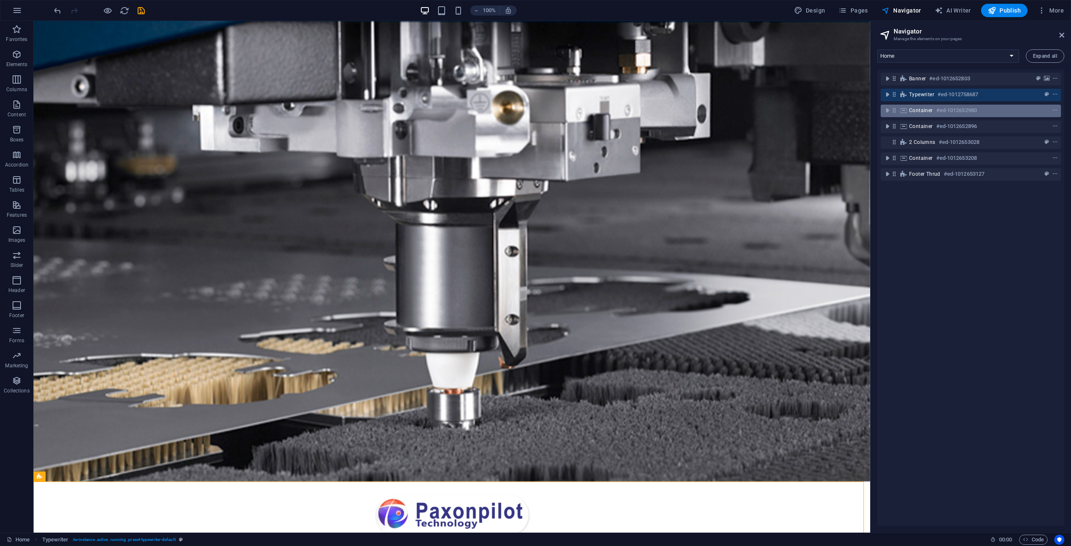
click at [964, 107] on h6 "#ed-1012652980" at bounding box center [956, 110] width 41 height 10
click at [894, 6] on span "Navigator" at bounding box center [901, 10] width 40 height 8
click at [861, 7] on span "Pages" at bounding box center [852, 10] width 29 height 8
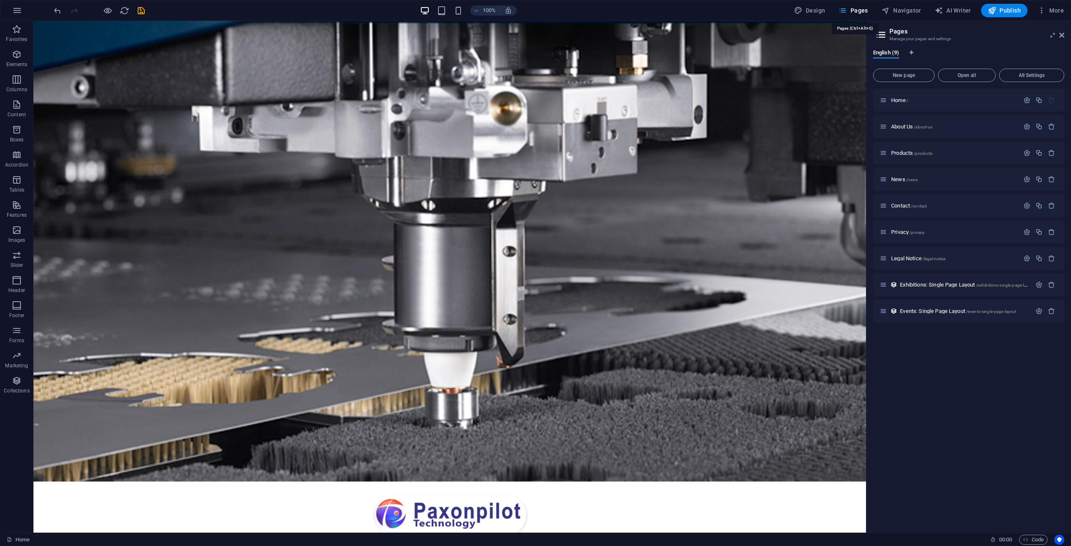
click at [859, 12] on span "Pages" at bounding box center [852, 10] width 29 height 8
click at [944, 129] on div "About Us /about-us" at bounding box center [949, 127] width 139 height 10
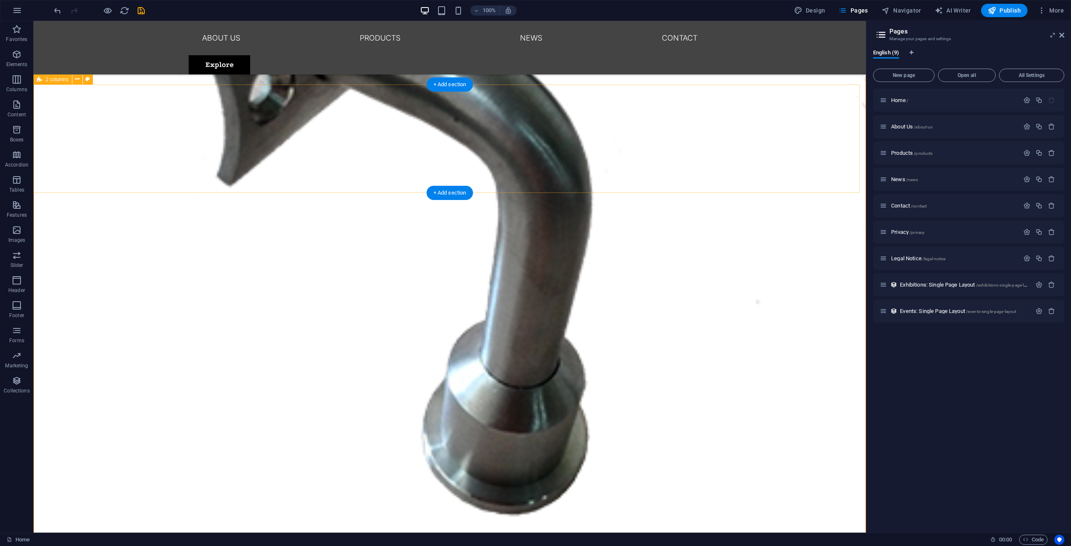
scroll to position [1078, 0]
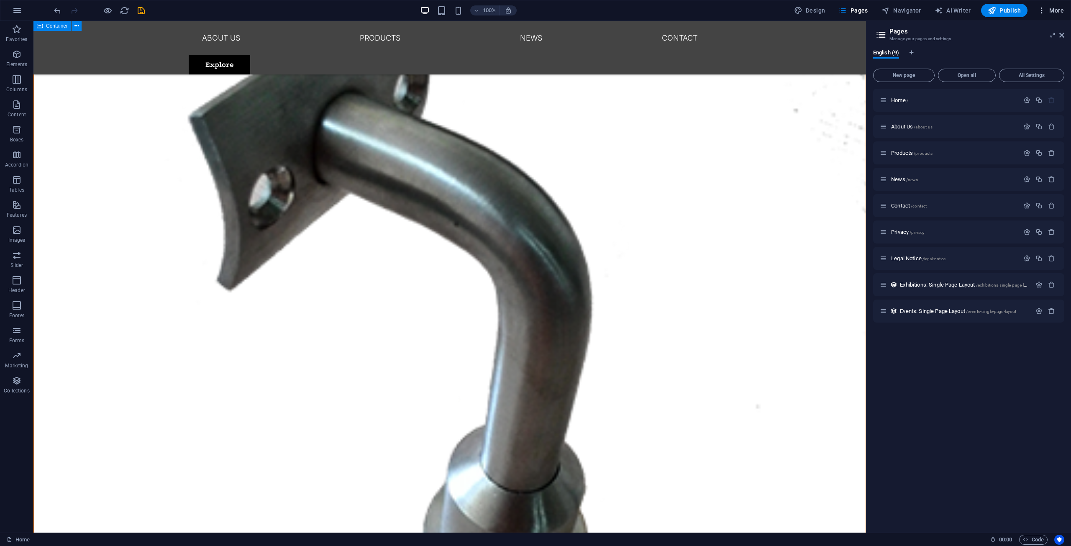
click at [1045, 14] on icon "button" at bounding box center [1041, 10] width 8 height 8
click at [1042, 139] on li "Files & Stock Photos" at bounding box center [1025, 133] width 75 height 20
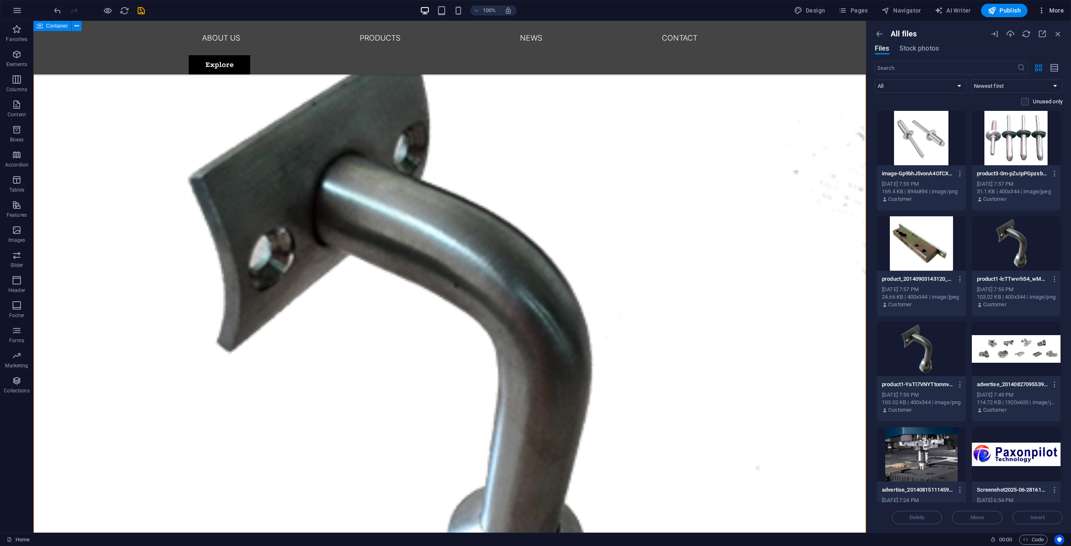
click at [1041, 7] on icon "button" at bounding box center [1041, 10] width 8 height 8
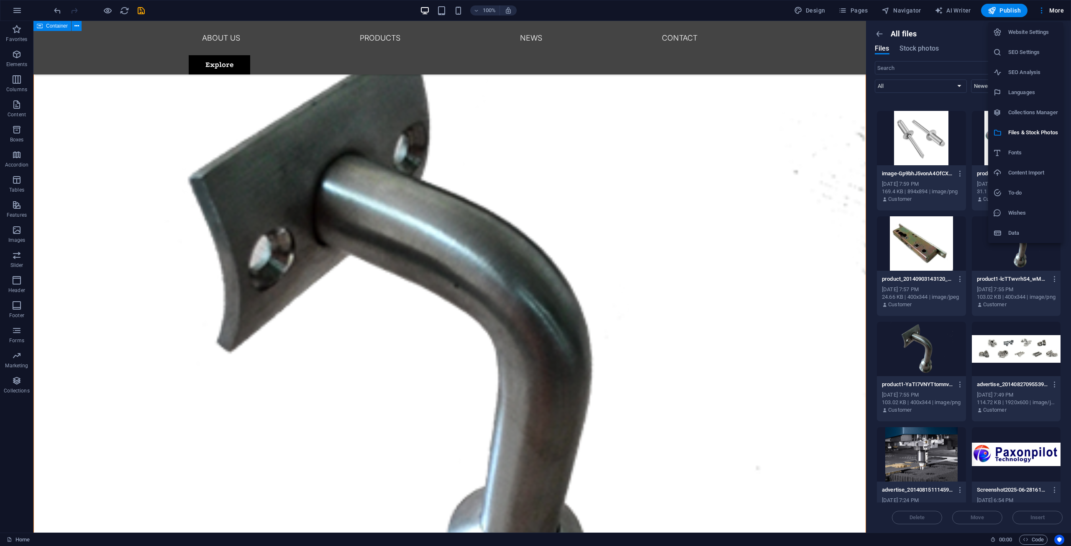
click at [1030, 213] on h6 "Wishes" at bounding box center [1033, 213] width 50 height 10
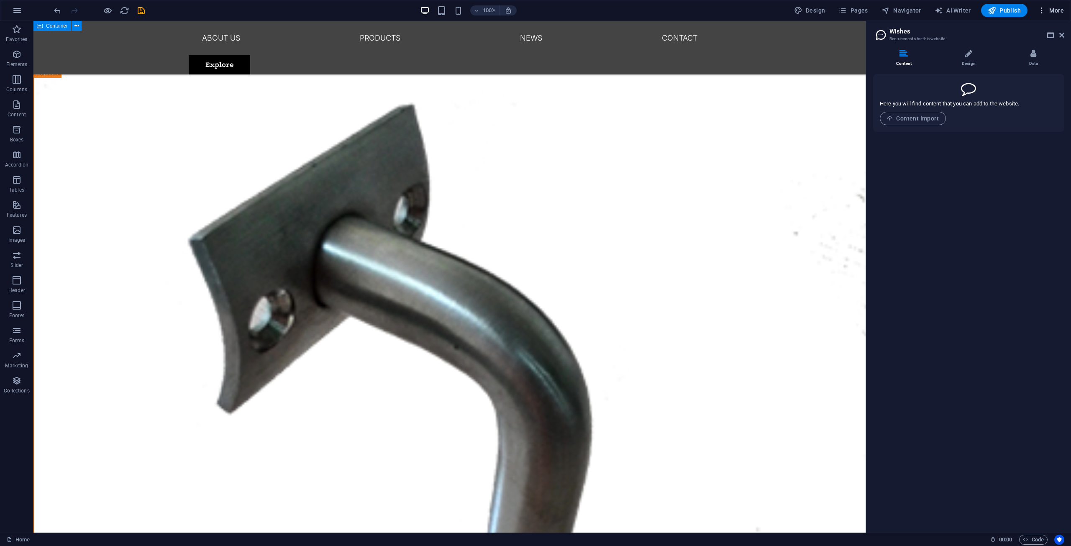
click at [1045, 10] on icon "button" at bounding box center [1041, 10] width 8 height 8
click at [1042, 10] on div at bounding box center [535, 273] width 1071 height 546
click at [811, 6] on span "Design" at bounding box center [809, 10] width 31 height 8
select select "px"
select select "300"
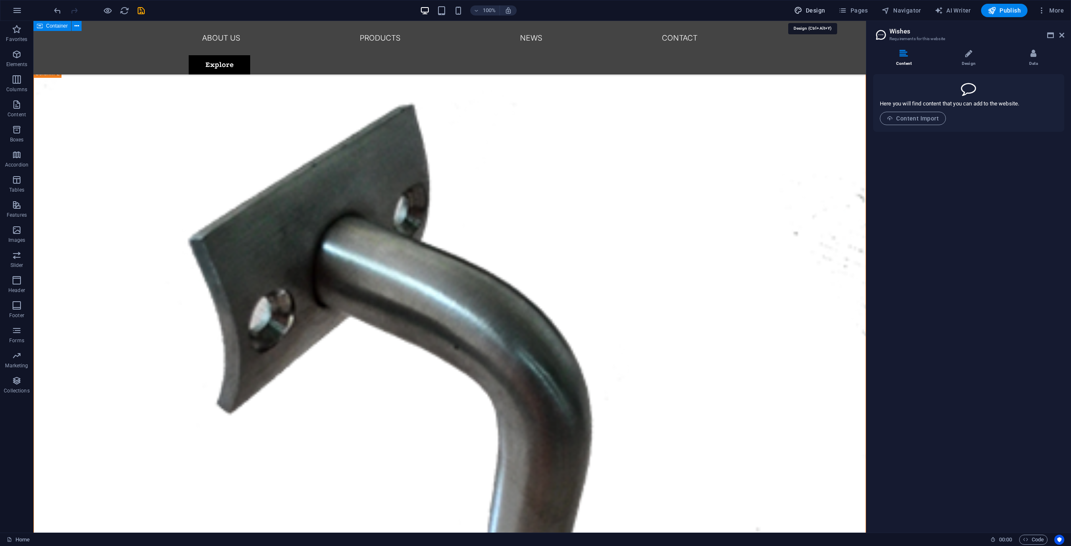
select select "px"
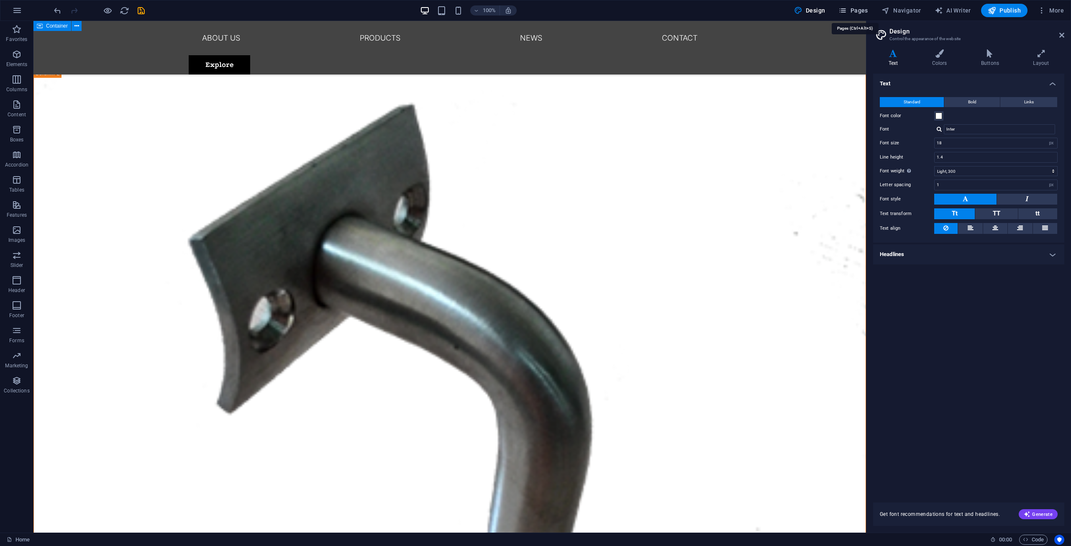
click at [867, 11] on span "Pages" at bounding box center [852, 10] width 29 height 8
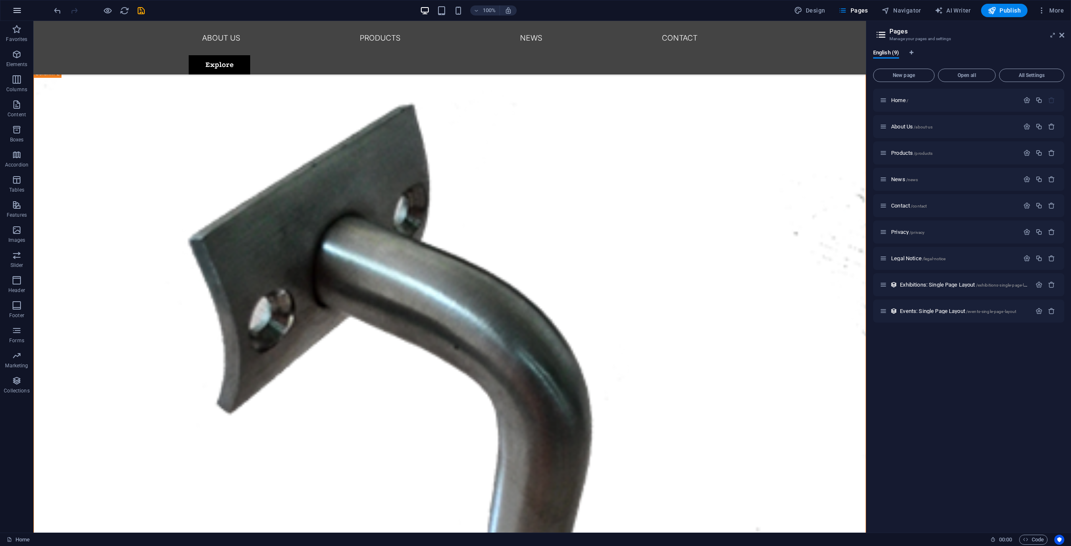
click at [16, 9] on icon "button" at bounding box center [17, 10] width 10 height 10
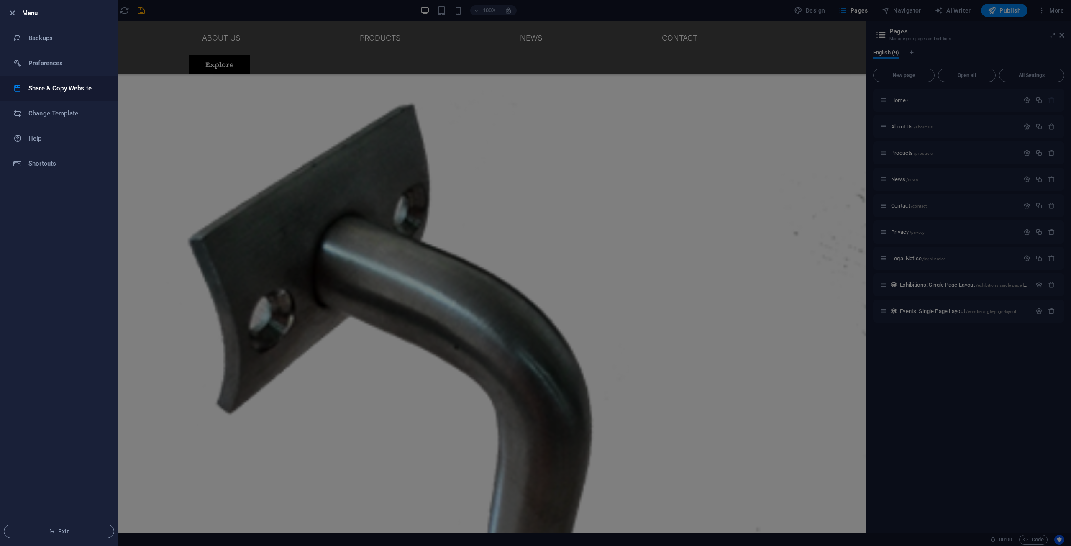
click at [76, 89] on h6 "Share & Copy Website" at bounding box center [66, 88] width 77 height 10
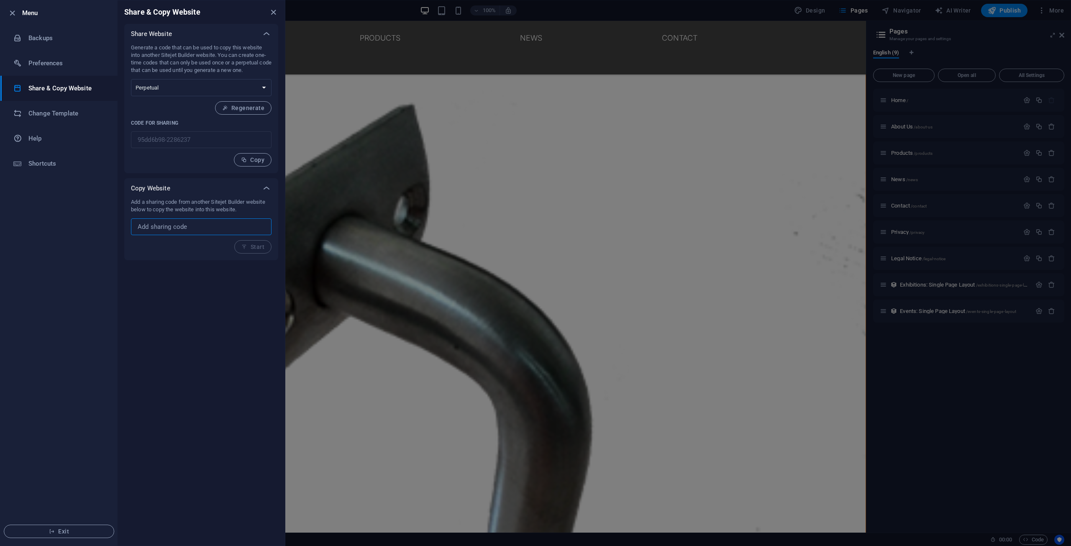
click at [188, 226] on input "text" at bounding box center [201, 226] width 141 height 17
click at [46, 30] on li "Backups" at bounding box center [58, 38] width 117 height 25
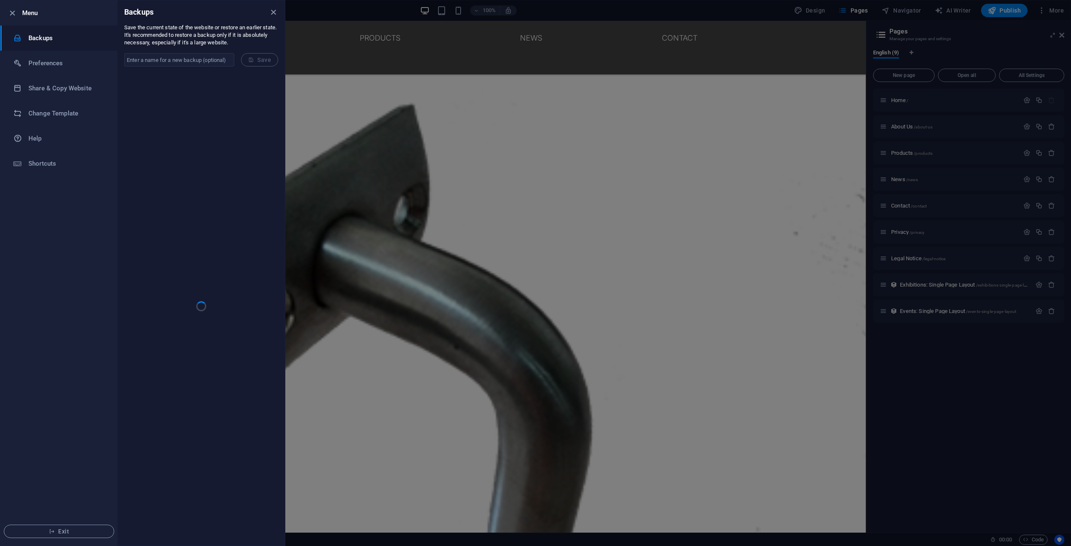
click at [22, 14] on div at bounding box center [14, 13] width 15 height 10
click at [8, 11] on icon "button" at bounding box center [13, 13] width 10 height 10
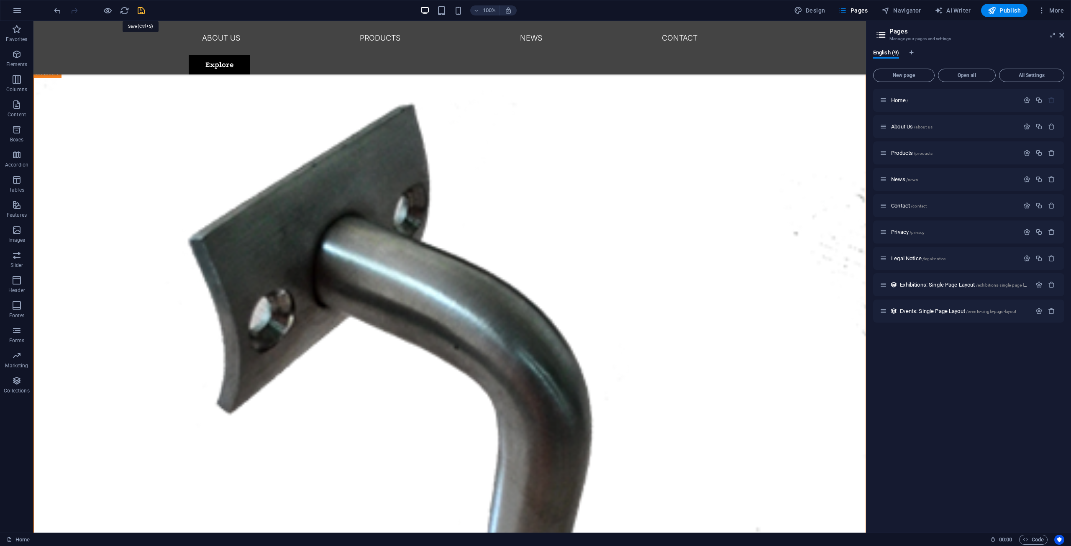
click at [137, 11] on icon "save" at bounding box center [141, 11] width 10 height 10
checkbox input "false"
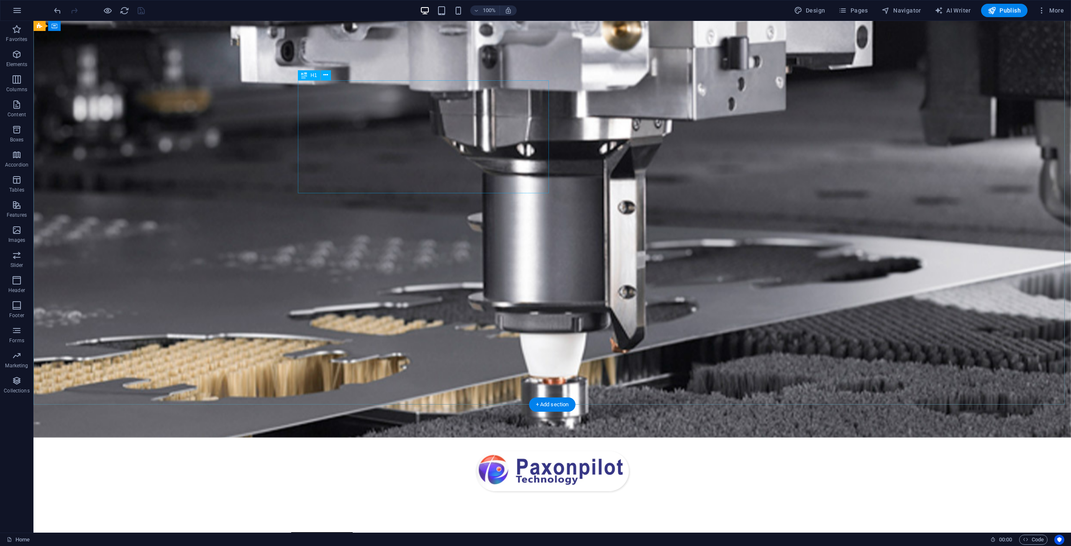
scroll to position [0, 0]
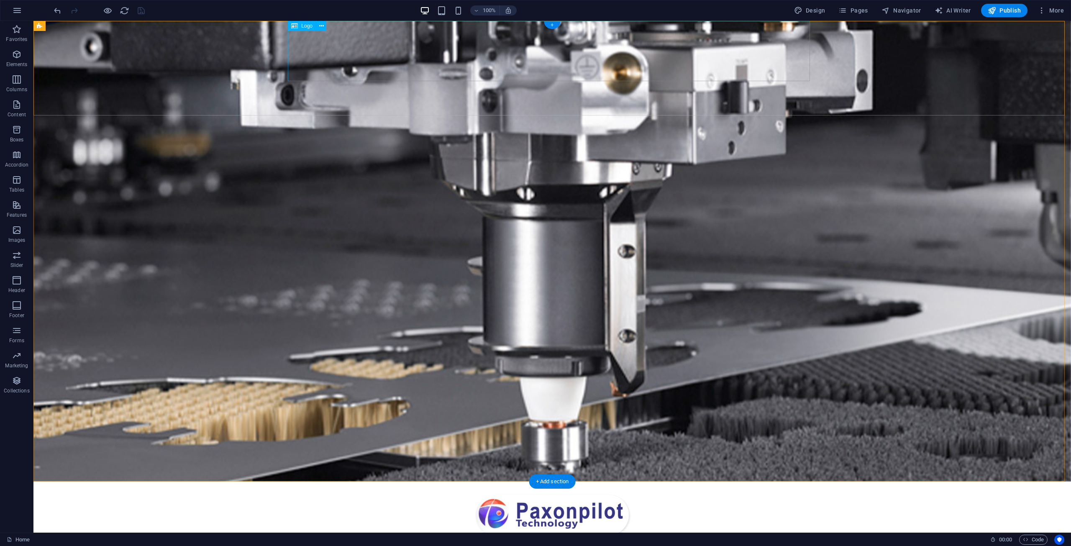
click at [463, 16] on div "100%" at bounding box center [468, 10] width 97 height 13
click at [461, 14] on icon "button" at bounding box center [458, 11] width 10 height 10
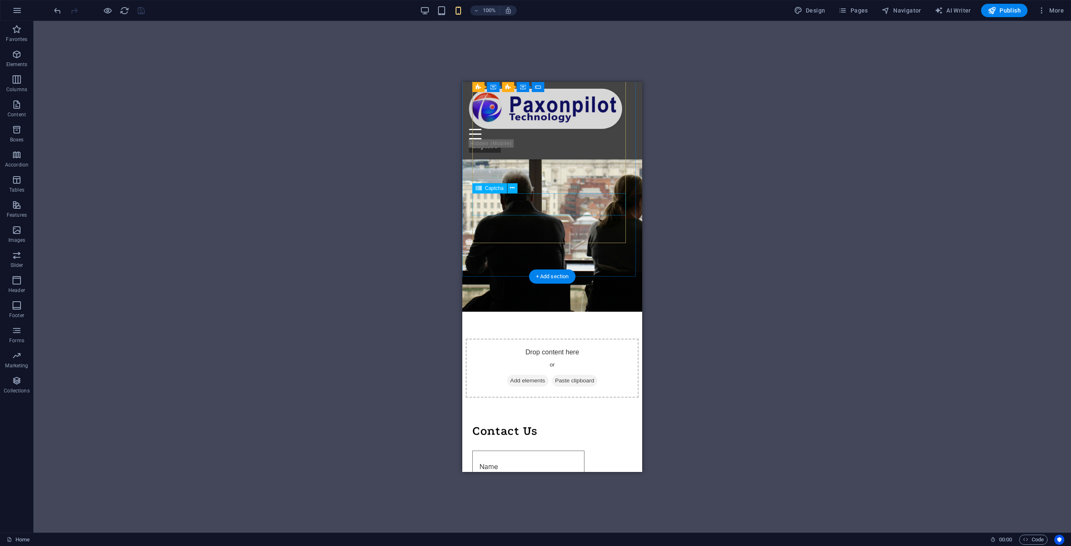
scroll to position [1252, 0]
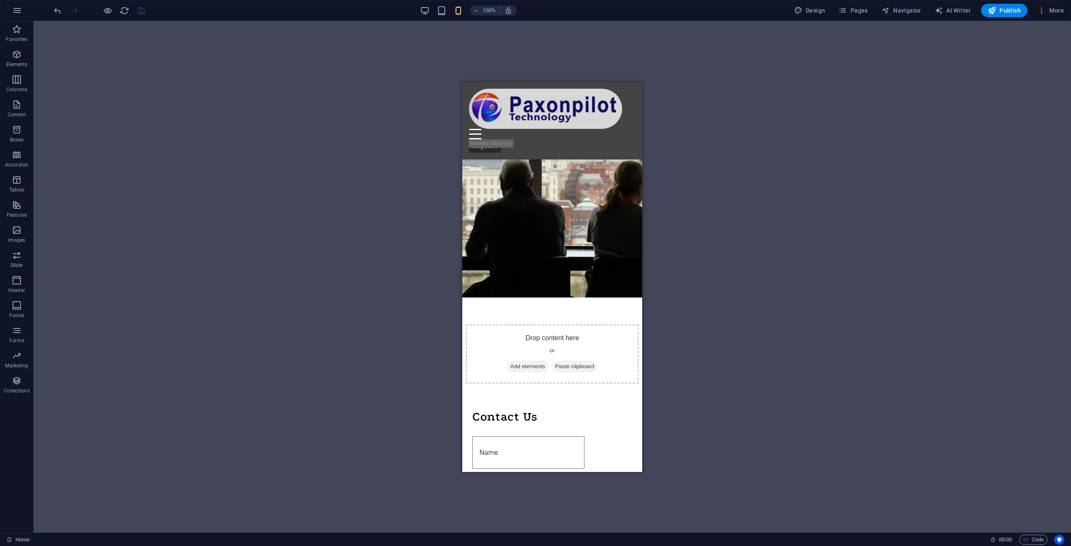
click at [141, 7] on div at bounding box center [99, 10] width 94 height 13
click at [111, 51] on h6 "Open preview website" at bounding box center [115, 52] width 56 height 10
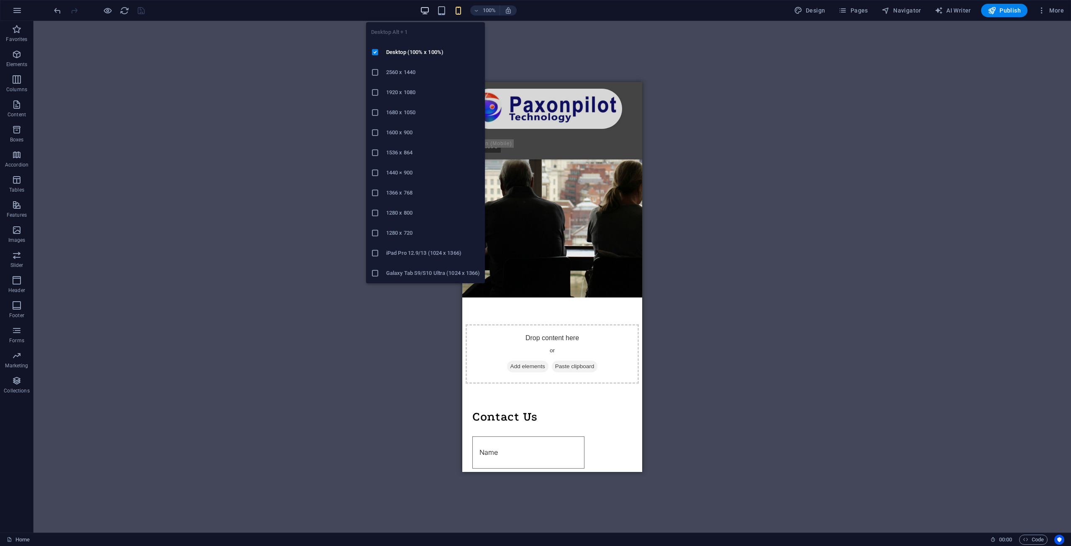
click at [430, 11] on icon "button" at bounding box center [425, 11] width 10 height 10
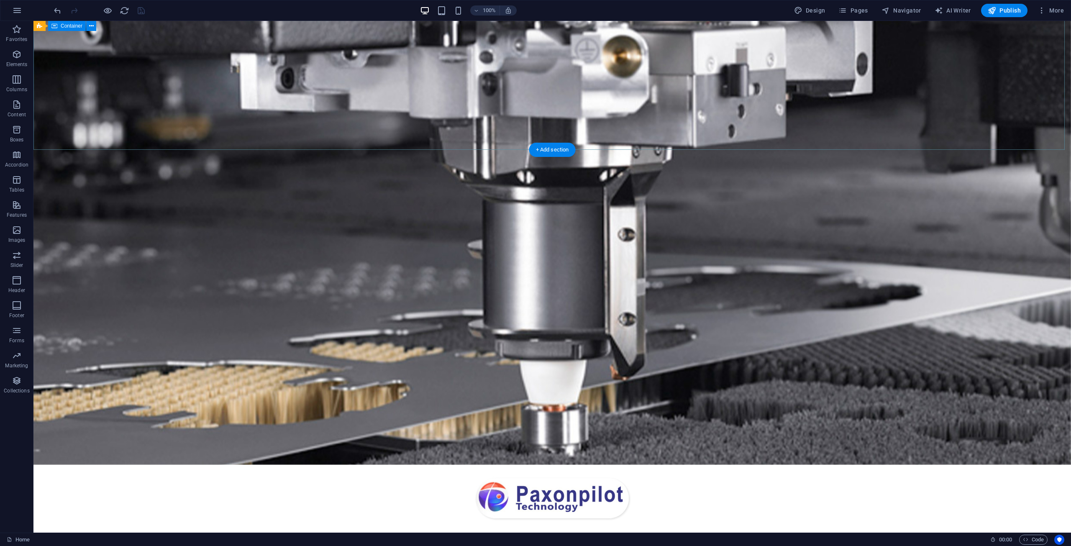
scroll to position [0, 0]
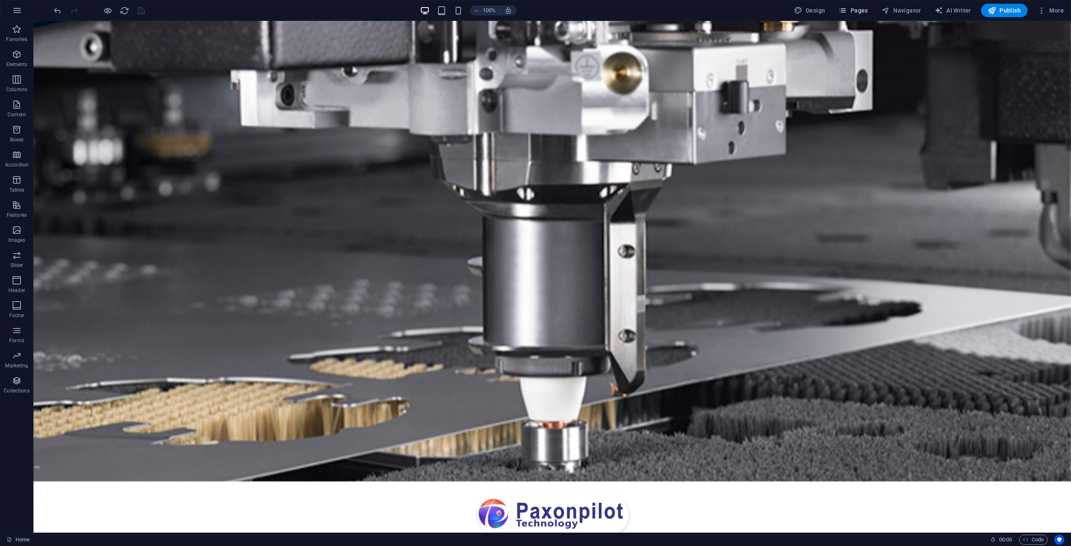
click at [846, 14] on icon "button" at bounding box center [842, 10] width 8 height 8
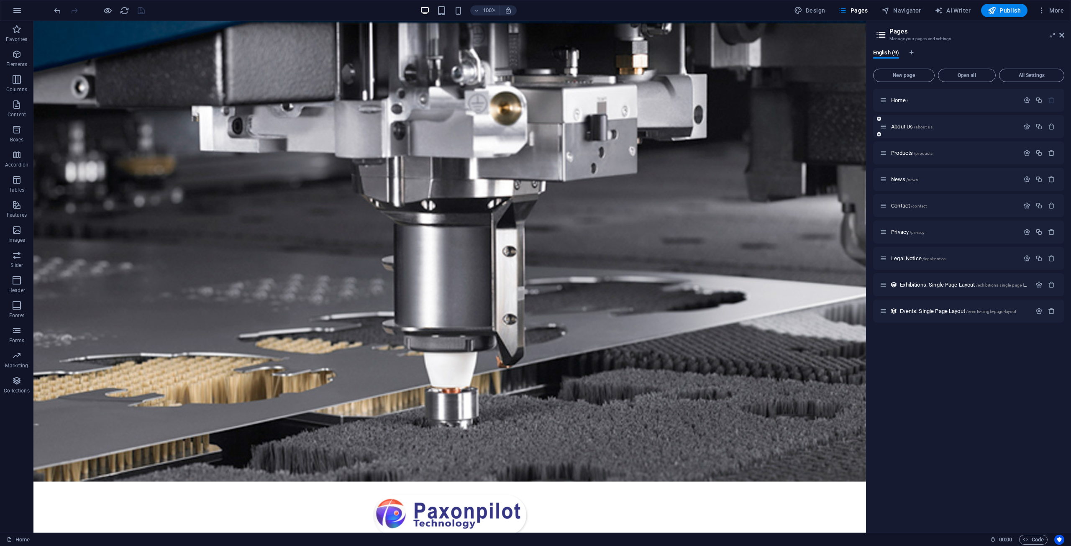
click at [923, 132] on div "About Us /about-us" at bounding box center [968, 126] width 191 height 23
click at [923, 128] on span "/about-us" at bounding box center [922, 127] width 19 height 5
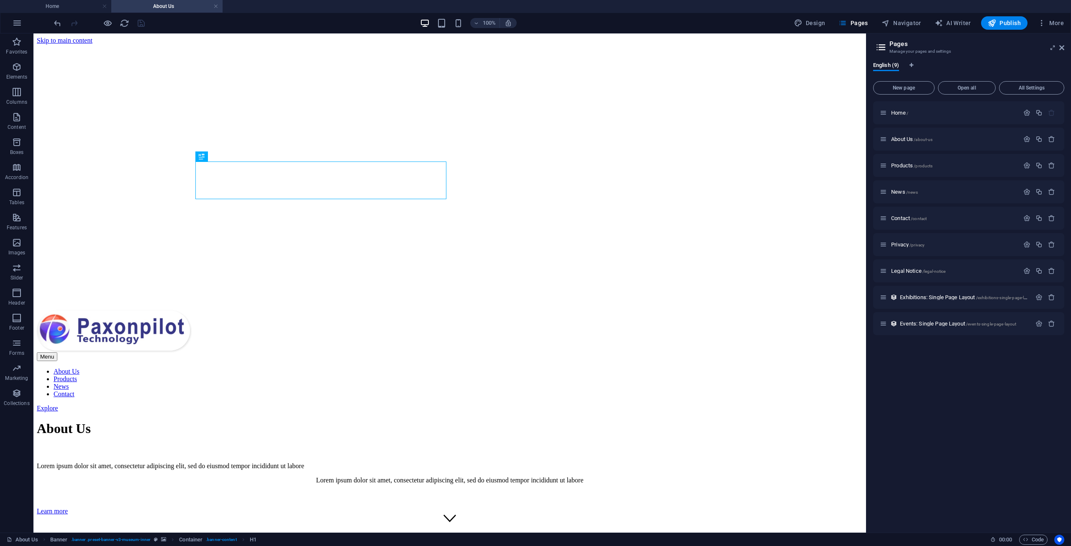
click at [921, 31] on div "100% Design Pages Navigator AI Writer Publish More" at bounding box center [535, 23] width 1070 height 20
click at [909, 23] on span "Navigator" at bounding box center [901, 23] width 40 height 8
select select "18221626-en"
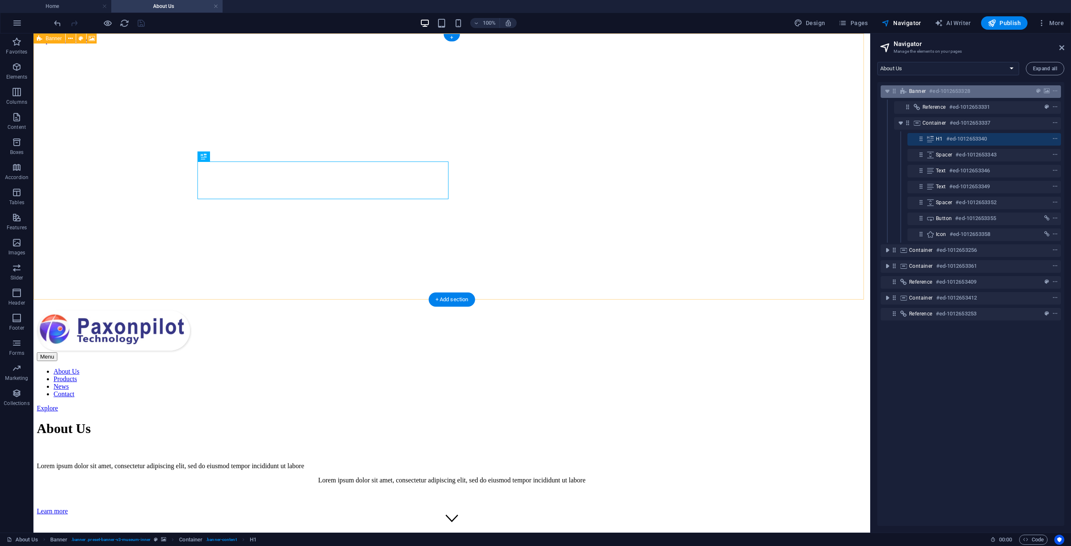
click at [944, 89] on h6 "#ed-1012653328" at bounding box center [949, 91] width 41 height 10
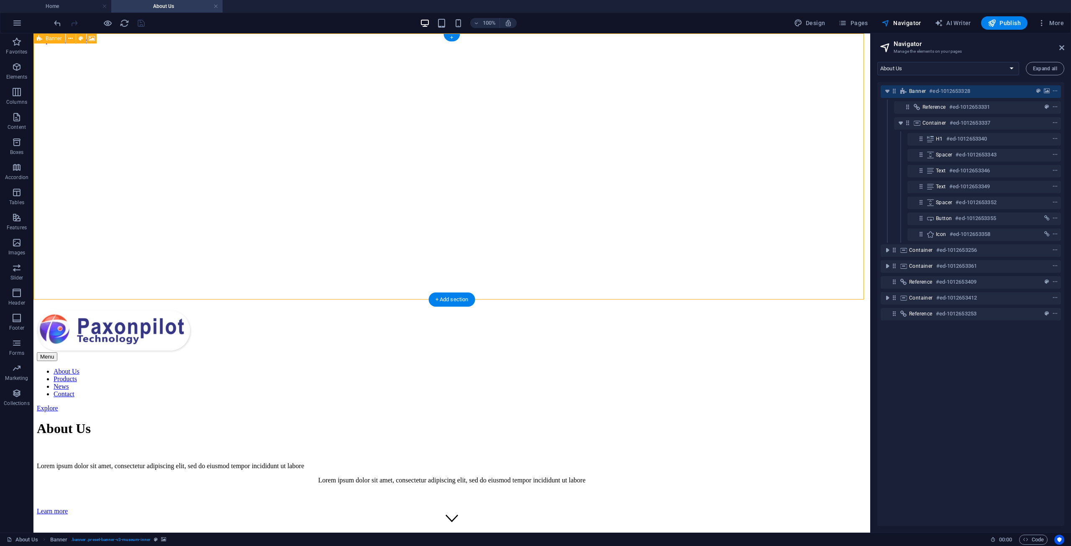
click at [944, 89] on h6 "#ed-1012653328" at bounding box center [949, 91] width 41 height 10
click at [943, 89] on h6 "#ed-1012653328" at bounding box center [949, 91] width 41 height 10
select select "px"
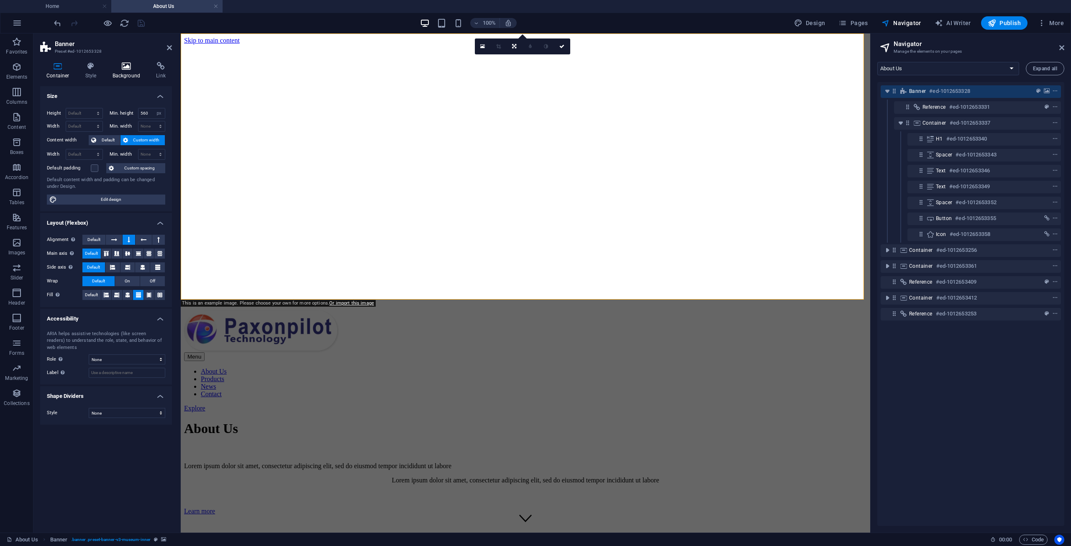
click at [125, 72] on h4 "Background" at bounding box center [128, 71] width 44 height 18
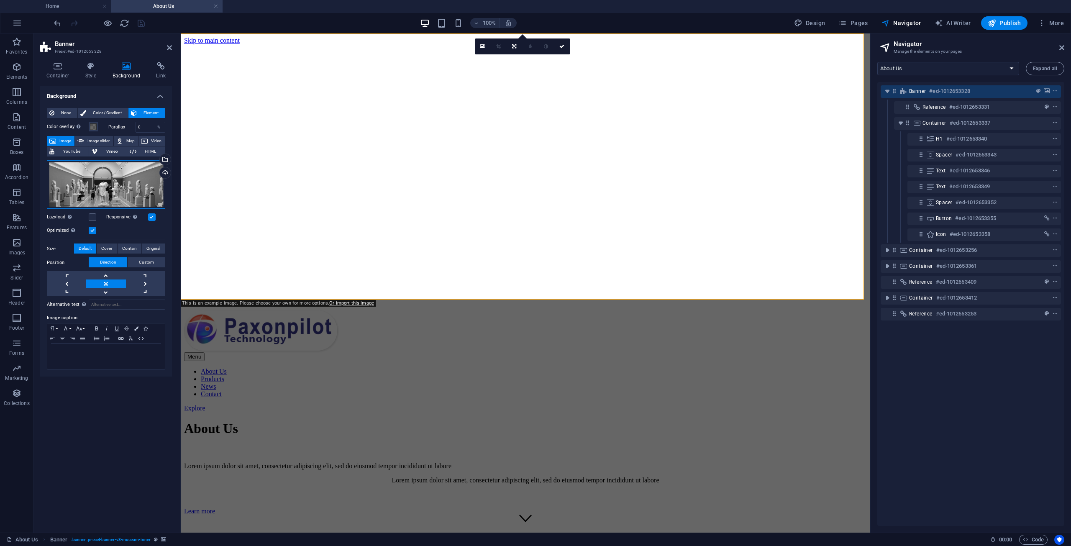
click at [100, 185] on div "Drag files here, click to choose files or select files from Files or our free s…" at bounding box center [106, 184] width 118 height 49
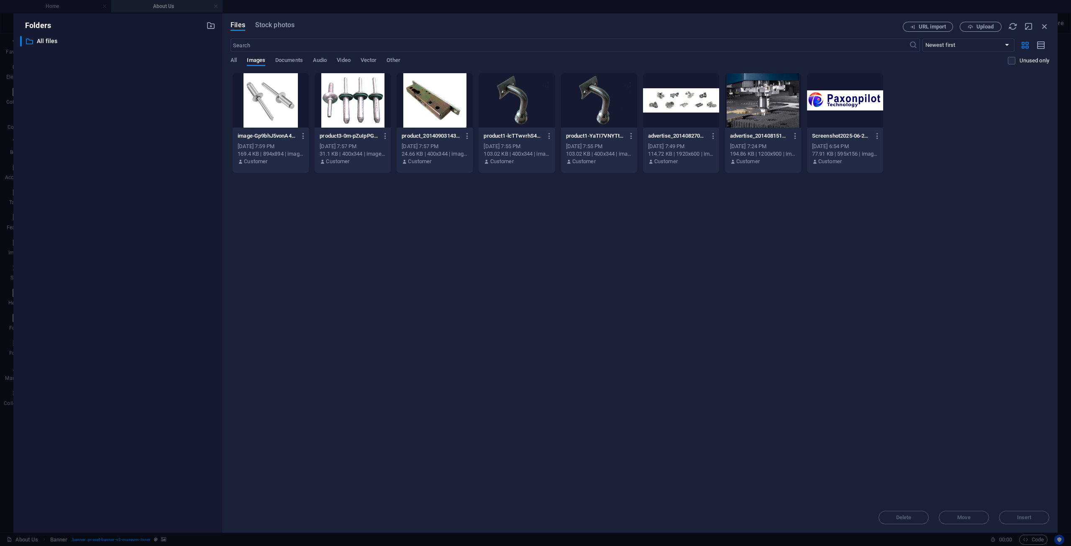
click at [100, 185] on div "​ All files All files" at bounding box center [117, 281] width 195 height 490
click at [744, 119] on div at bounding box center [763, 100] width 76 height 54
click at [1027, 514] on button "Insert" at bounding box center [1024, 517] width 50 height 13
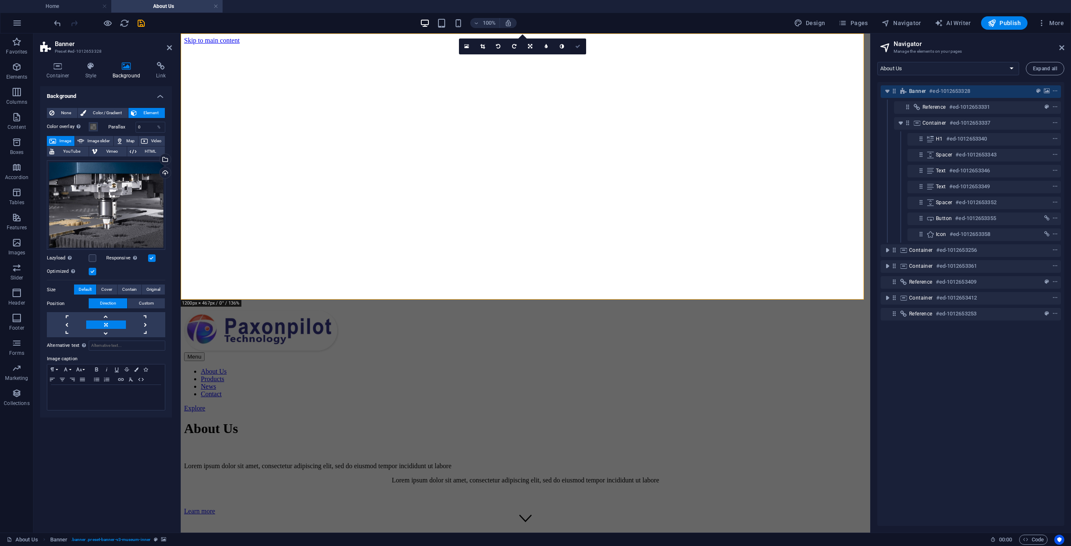
click at [577, 42] on link at bounding box center [578, 46] width 16 height 16
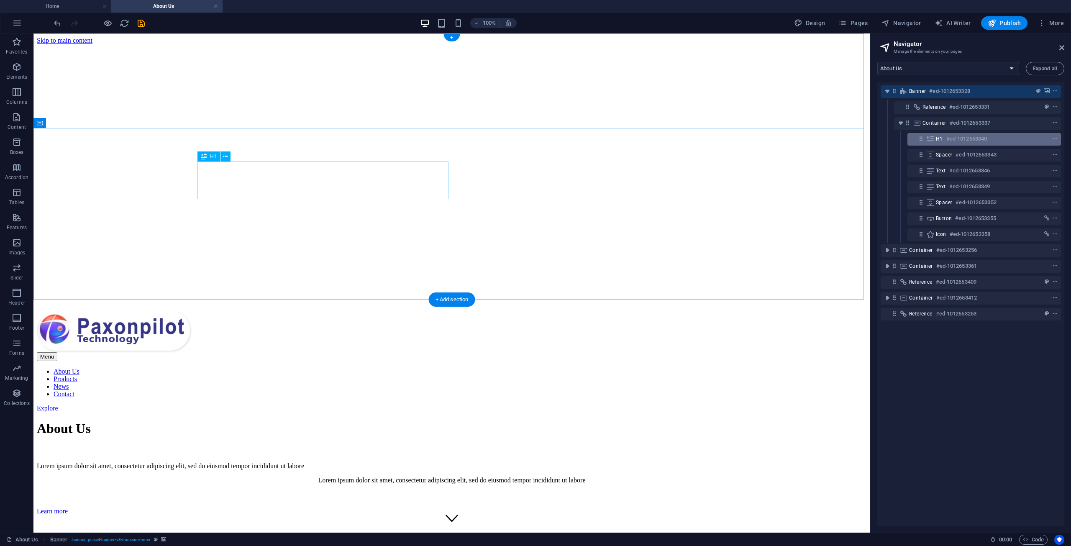
click at [941, 141] on span "H1" at bounding box center [939, 139] width 7 height 7
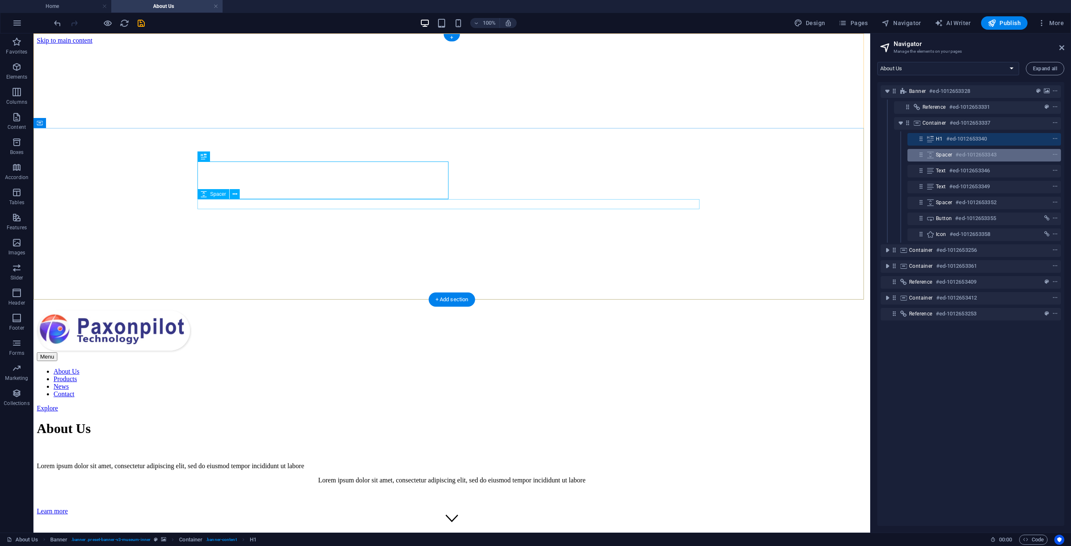
click at [943, 157] on span "Spacer" at bounding box center [944, 154] width 16 height 7
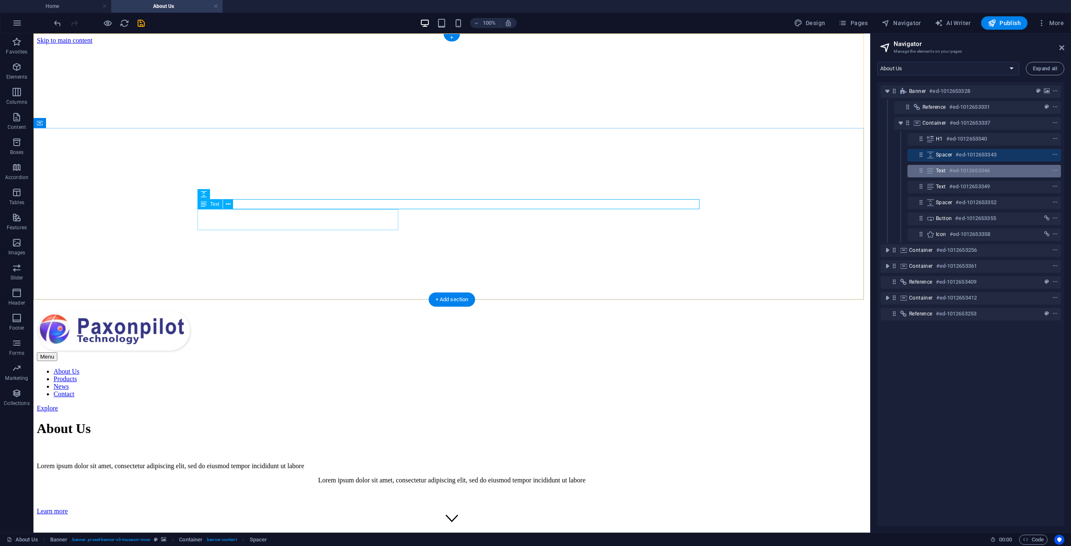
click at [966, 173] on h6 "#ed-1012653346" at bounding box center [969, 171] width 41 height 10
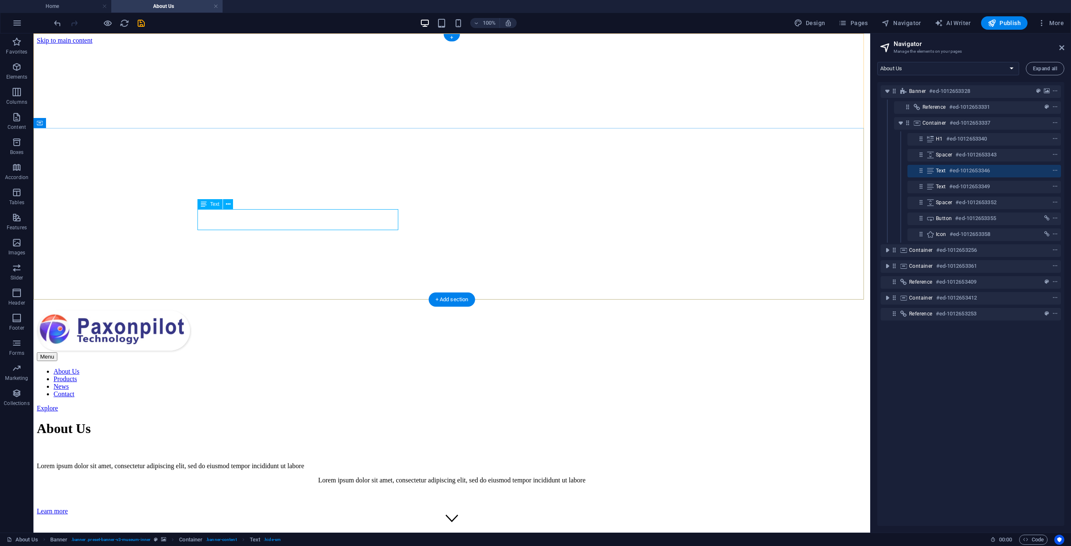
click at [240, 462] on div "Lorem ipsum dolor sit amet, consectetur adipiscing elit, sed do eiusmod tempor …" at bounding box center [452, 466] width 830 height 8
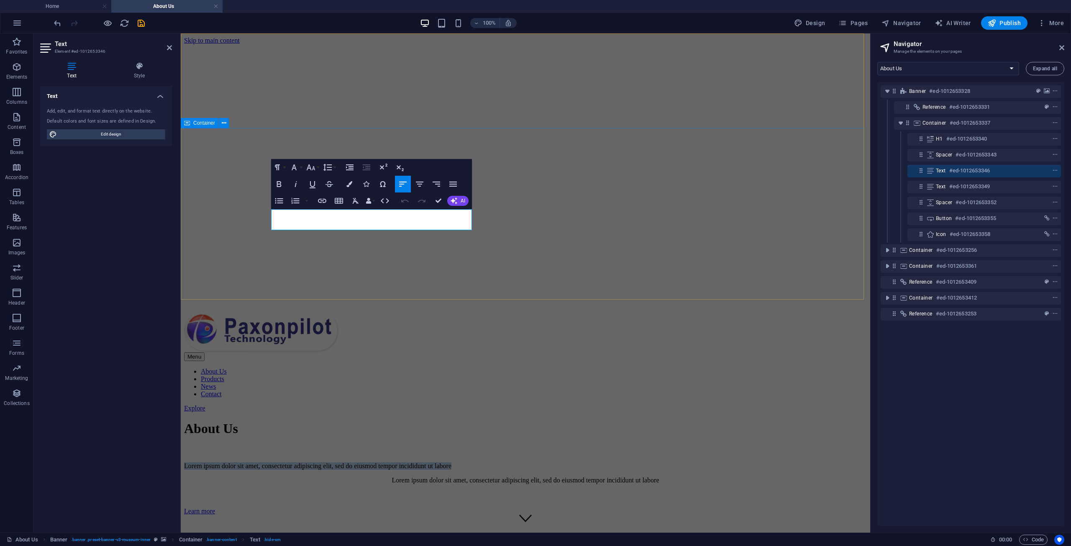
drag, startPoint x: 458, startPoint y: 227, endPoint x: 258, endPoint y: 213, distance: 201.2
click at [258, 412] on div "About Us Lorem ipsum dolor sit amet, consectetur adipiscing elit, sed do eiusmo…" at bounding box center [525, 463] width 683 height 103
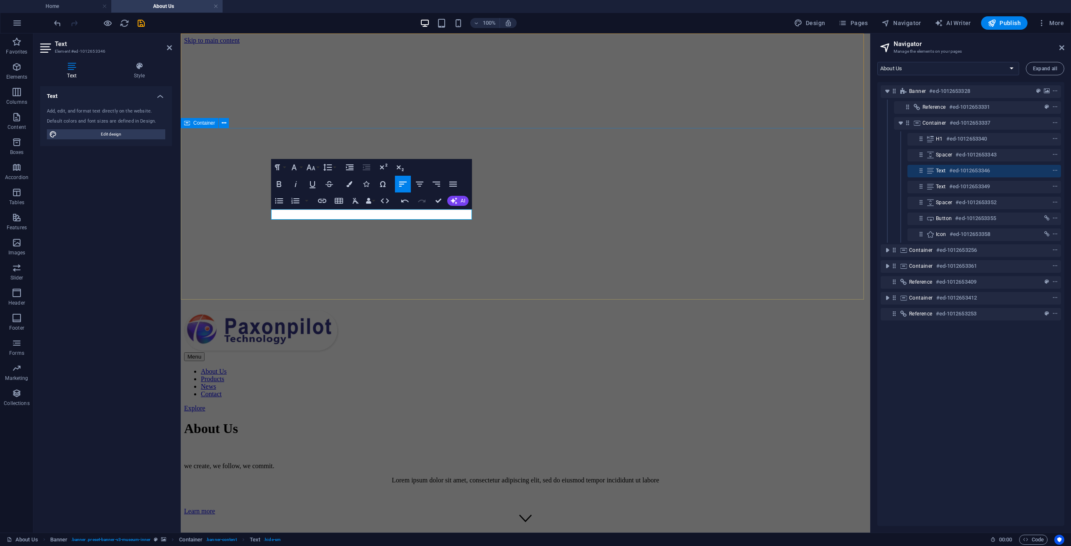
click at [495, 412] on div "About Us ​we create, we follow, we commit. Lorem ipsum dolor sit amet, consecte…" at bounding box center [525, 463] width 683 height 103
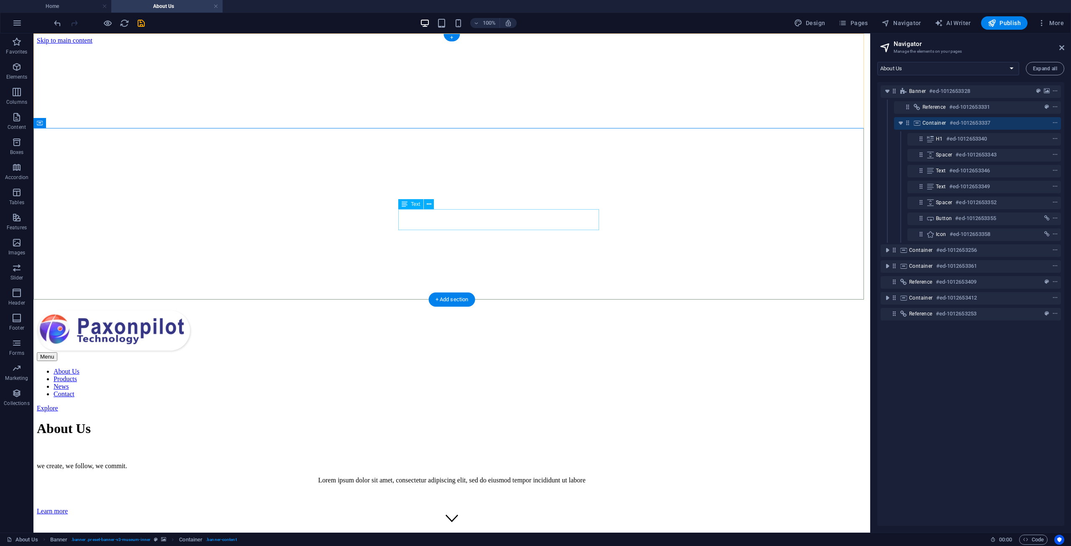
click at [447, 476] on div "Lorem ipsum dolor sit amet, consectetur adipiscing elit, sed do eiusmod tempor …" at bounding box center [452, 480] width 830 height 8
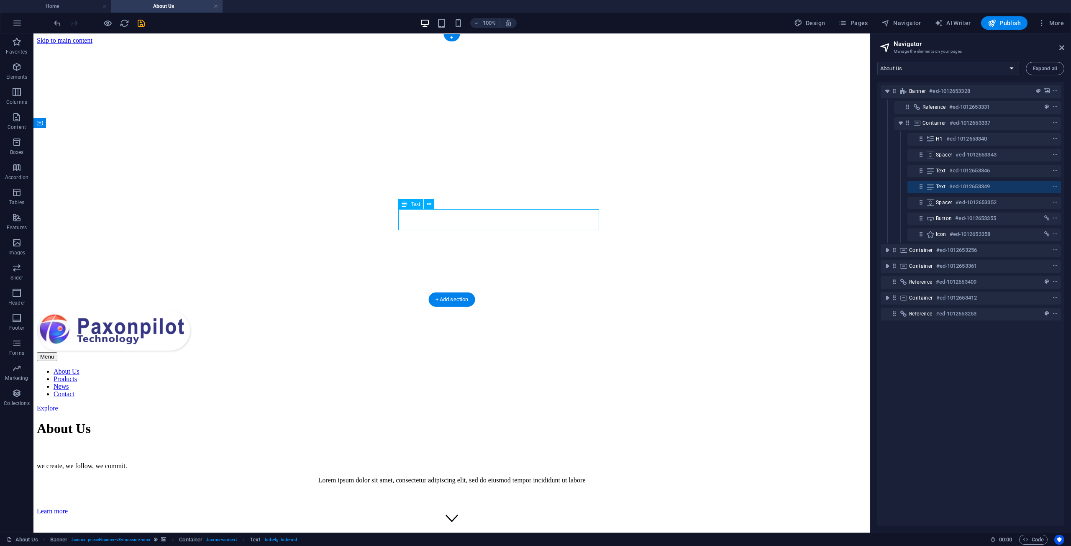
click at [520, 476] on div "Lorem ipsum dolor sit amet, consectetur adipiscing elit, sed do eiusmod tempor …" at bounding box center [452, 480] width 830 height 8
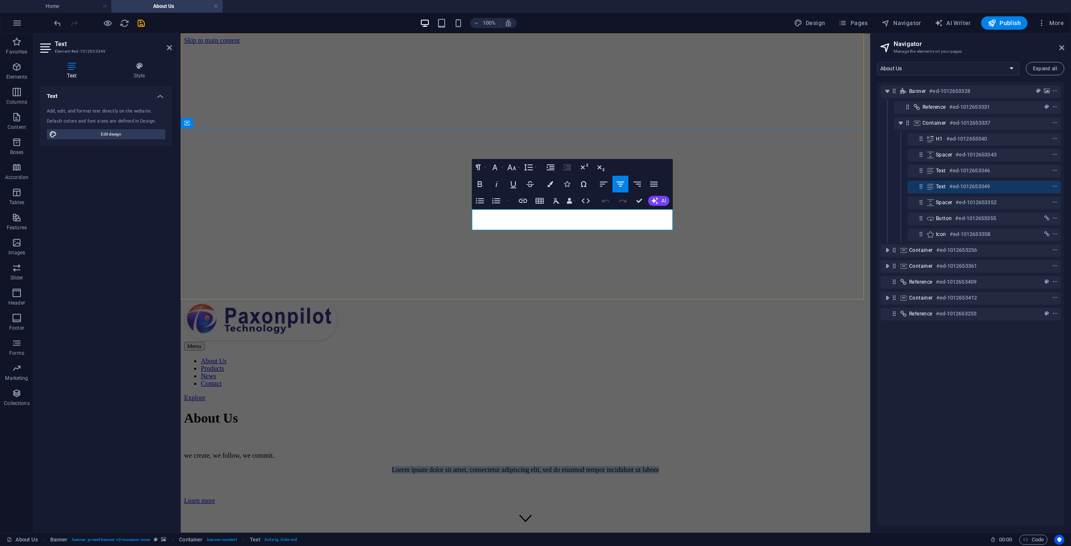
drag, startPoint x: 666, startPoint y: 224, endPoint x: 472, endPoint y: 215, distance: 194.3
click at [472, 466] on p "Lorem ipsum dolor sit amet, consectetur adipiscing elit, sed do eiusmod tempor …" at bounding box center [525, 470] width 683 height 8
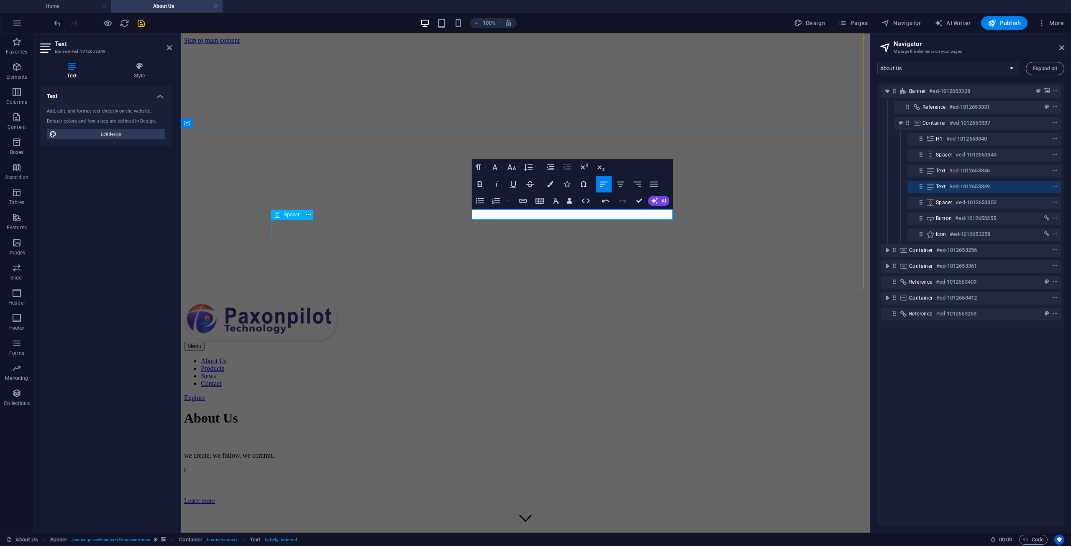
click at [606, 480] on div at bounding box center [525, 488] width 683 height 17
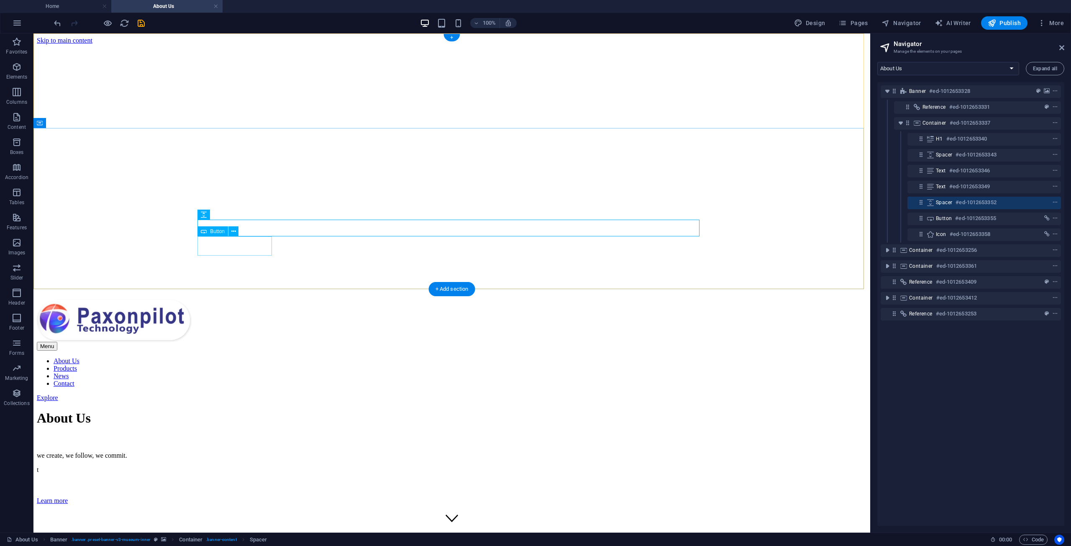
click at [251, 497] on div "Learn more" at bounding box center [452, 501] width 830 height 8
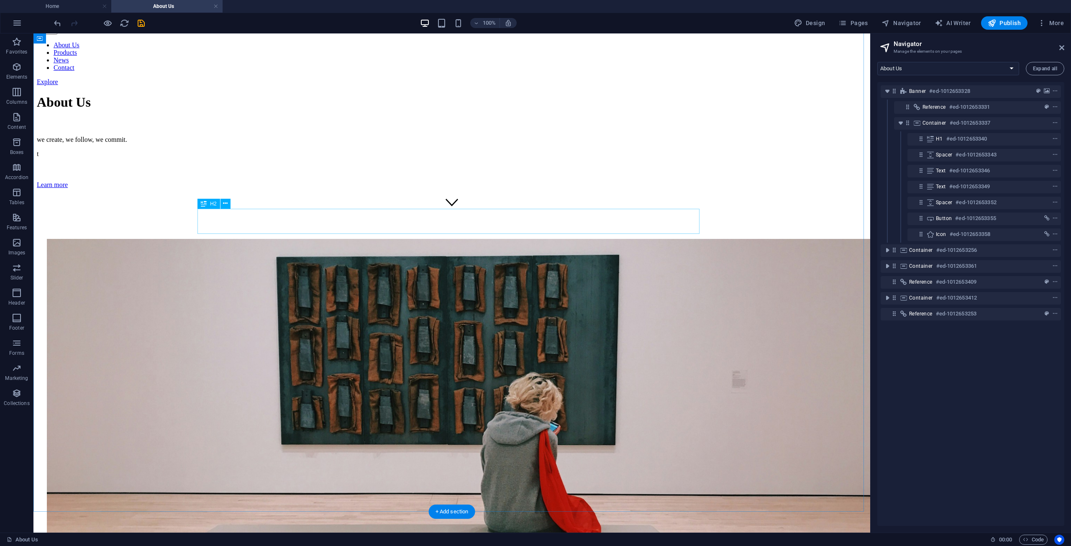
scroll to position [209, 0]
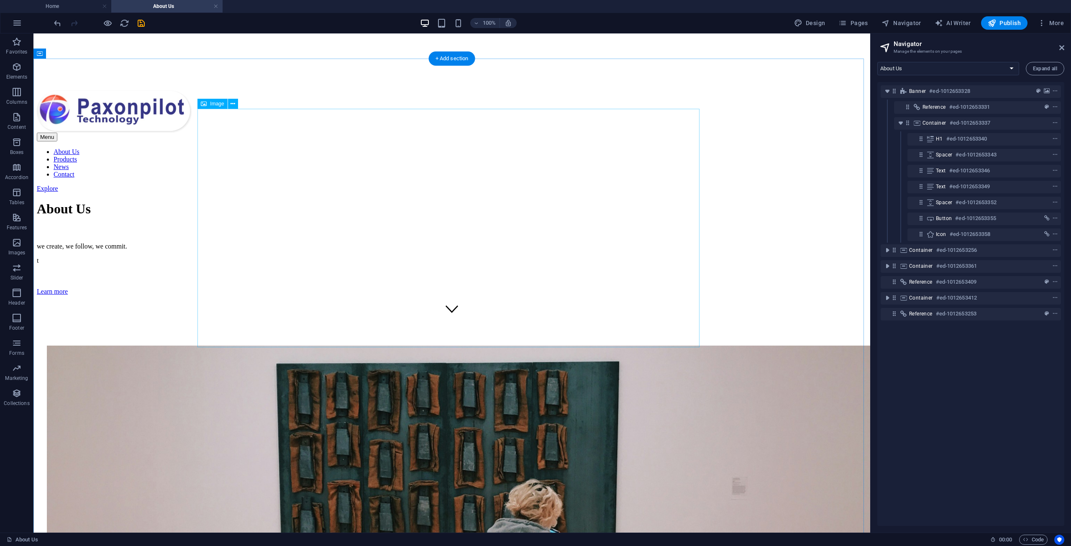
click at [409, 345] on figure at bounding box center [452, 544] width 810 height 399
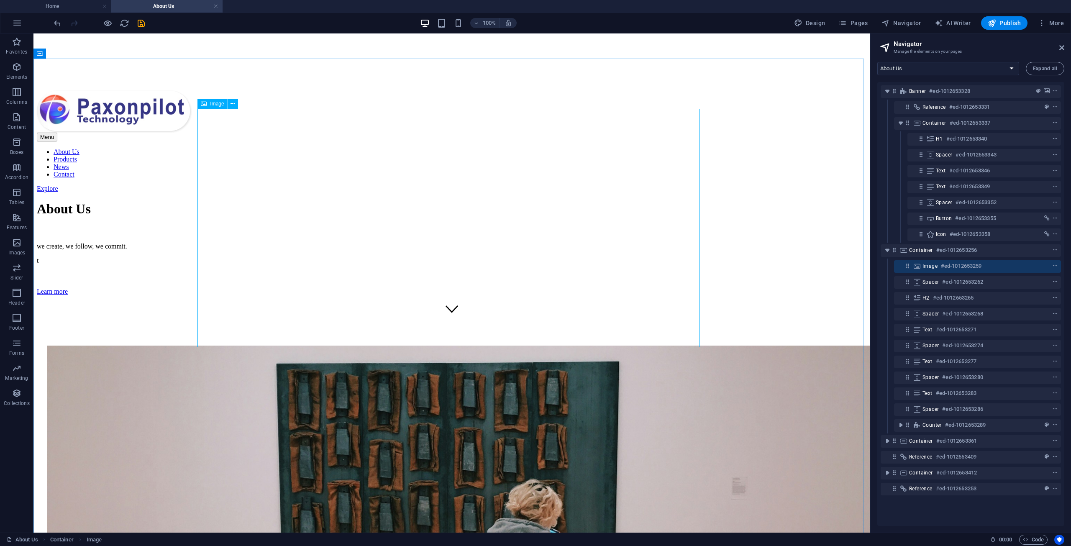
click at [212, 104] on span "Image" at bounding box center [217, 103] width 14 height 5
click at [232, 345] on figure at bounding box center [452, 544] width 810 height 399
select select "vw"
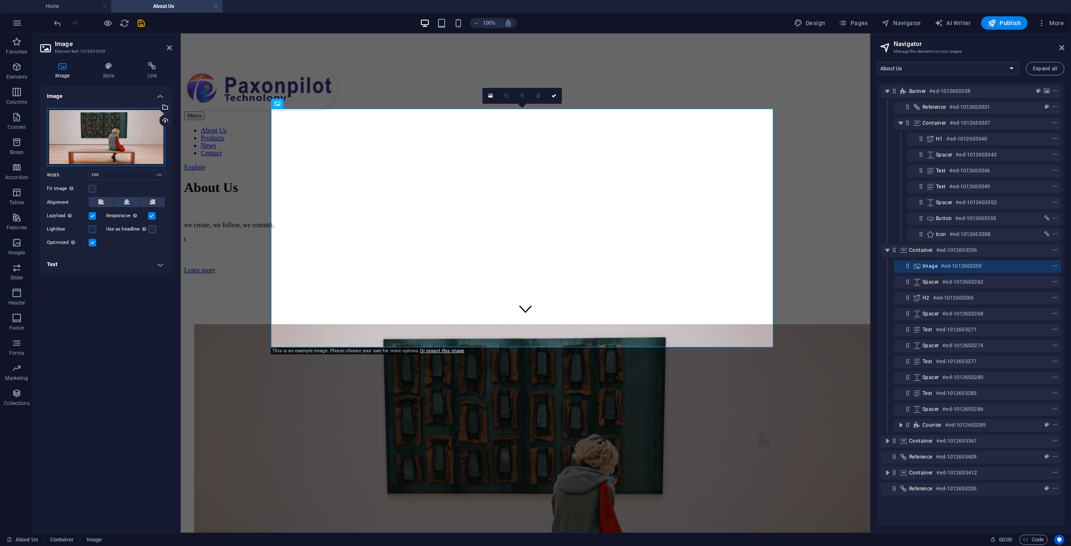
click at [102, 119] on div "Drag files here, click to choose files or select files from Files or our free s…" at bounding box center [106, 137] width 118 height 59
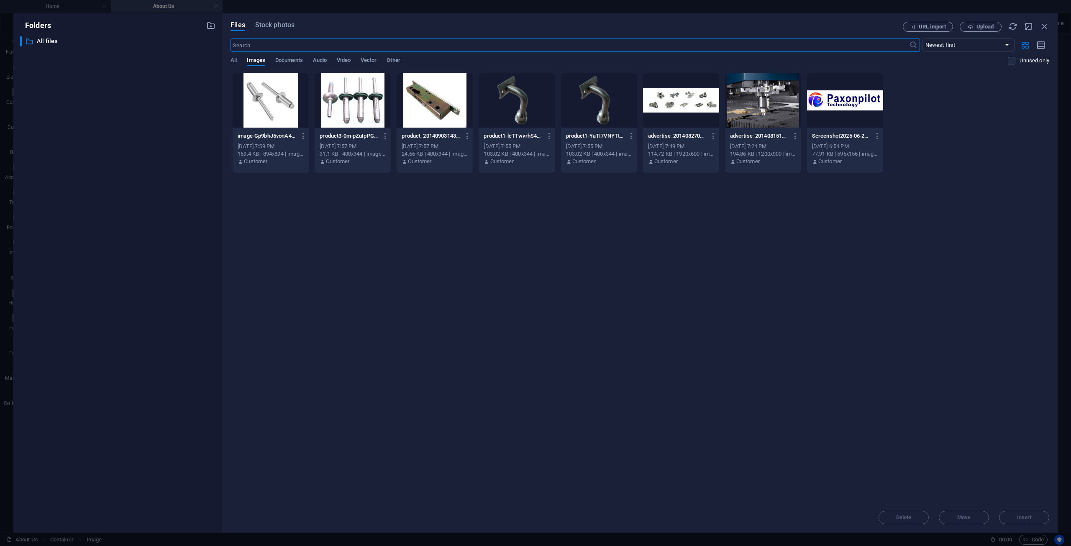
click at [841, 102] on div at bounding box center [845, 100] width 76 height 54
click at [1029, 520] on span "Insert" at bounding box center [1024, 517] width 15 height 5
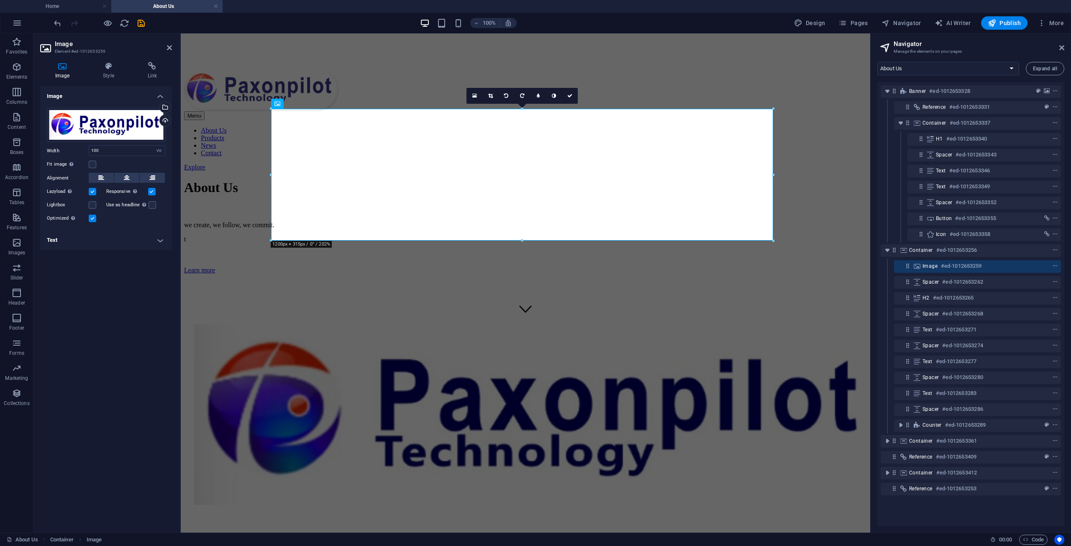
click at [105, 239] on h4 "Text" at bounding box center [106, 240] width 132 height 20
click at [106, 239] on h4 "Text" at bounding box center [106, 237] width 132 height 15
click at [106, 71] on h4 "Style" at bounding box center [110, 71] width 44 height 18
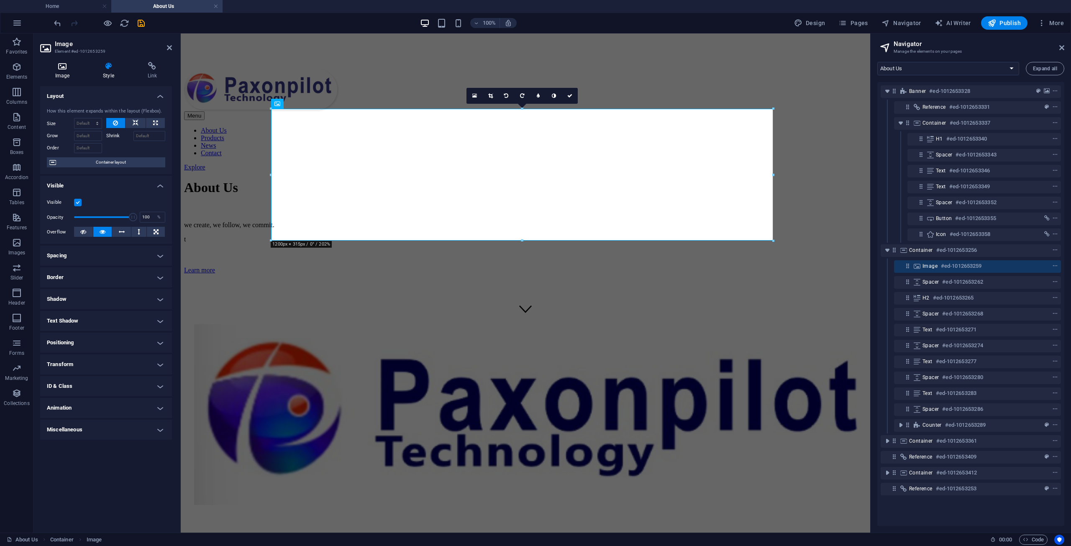
click at [66, 67] on icon at bounding box center [62, 66] width 44 height 8
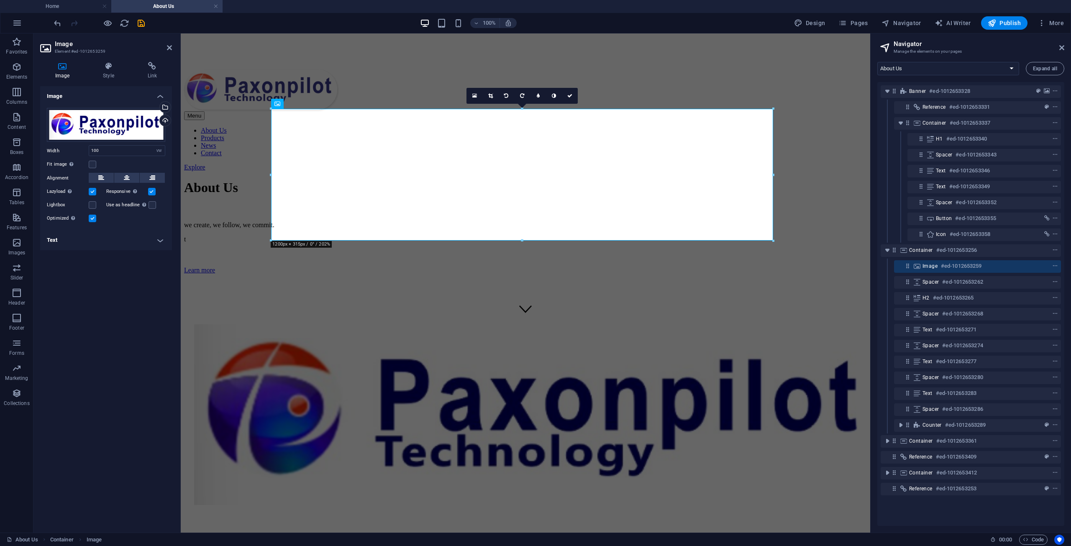
click at [134, 239] on h4 "Text" at bounding box center [106, 240] width 132 height 20
click at [148, 239] on h4 "Text" at bounding box center [106, 237] width 132 height 15
click at [566, 91] on link at bounding box center [570, 96] width 16 height 16
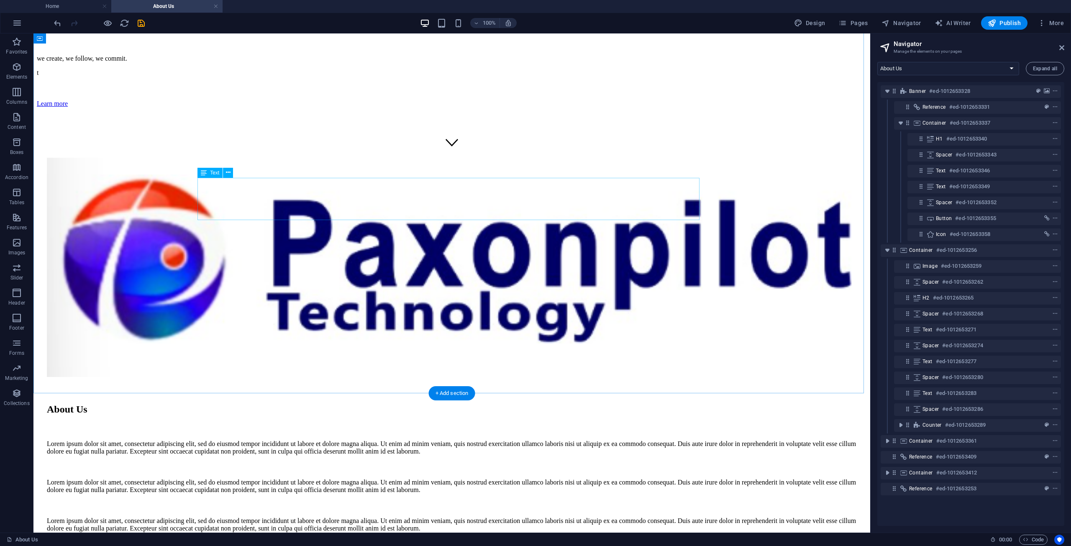
scroll to position [668, 0]
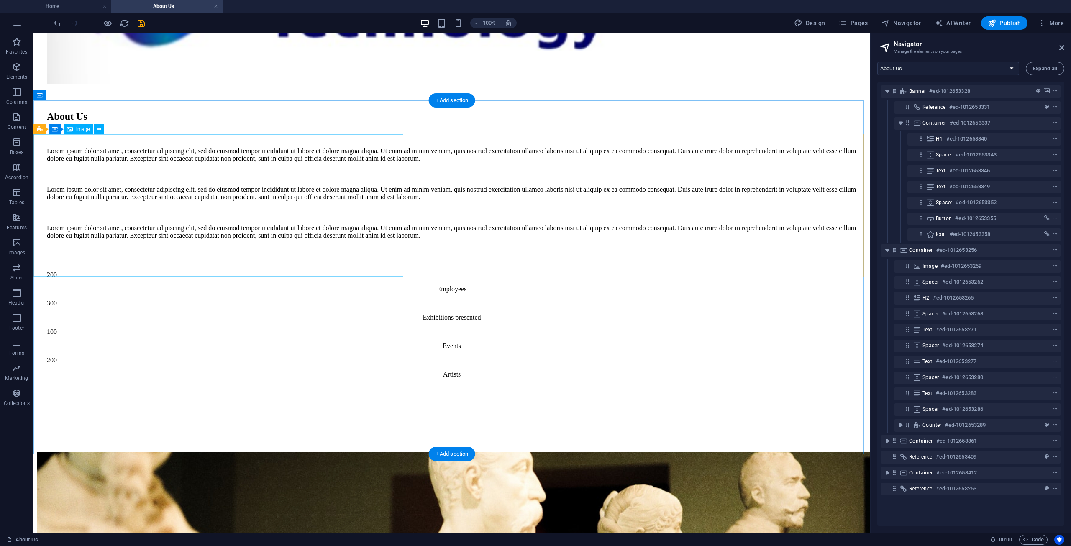
click at [282, 452] on figure at bounding box center [452, 524] width 830 height 144
select select "vw"
select select "px"
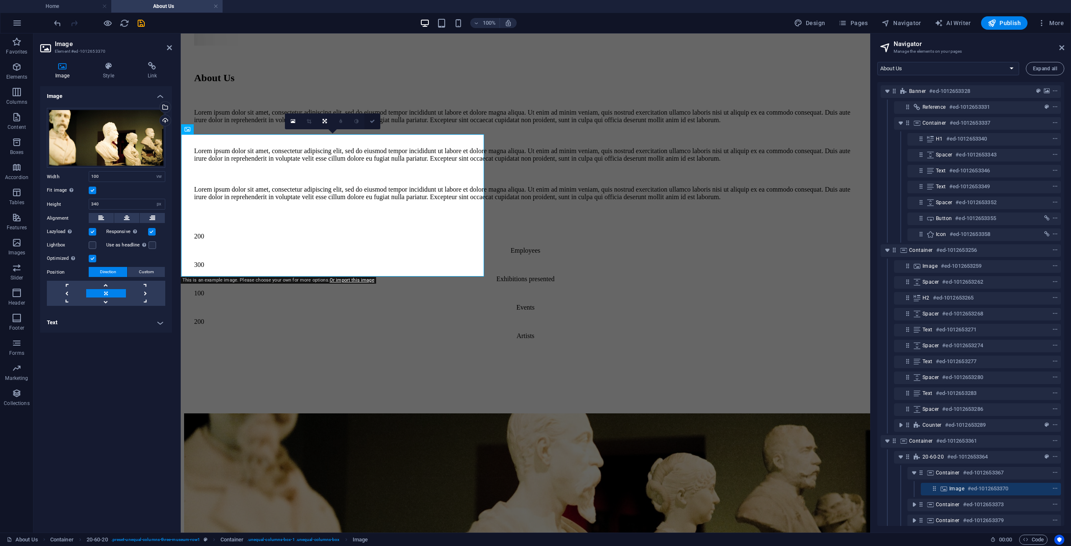
click at [373, 124] on link at bounding box center [372, 121] width 16 height 16
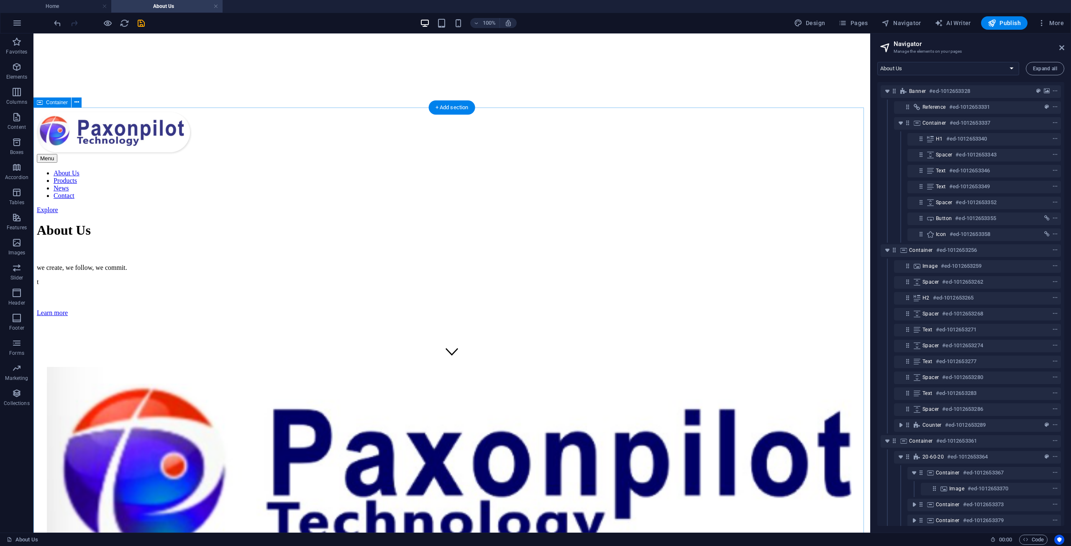
scroll to position [0, 0]
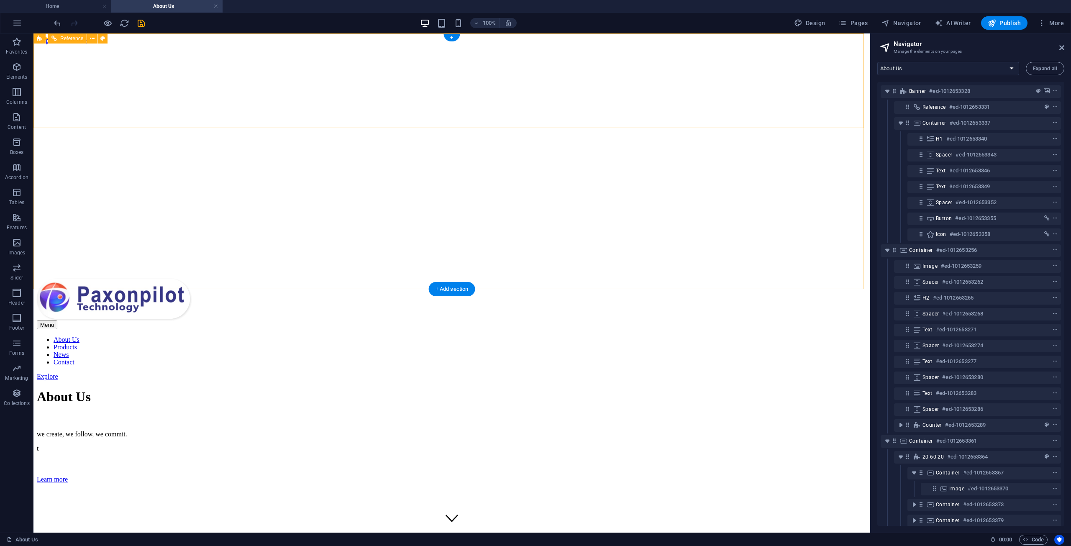
click at [370, 336] on nav "About Us Products News Contact" at bounding box center [452, 351] width 830 height 30
click at [903, 21] on span "Navigator" at bounding box center [901, 23] width 40 height 8
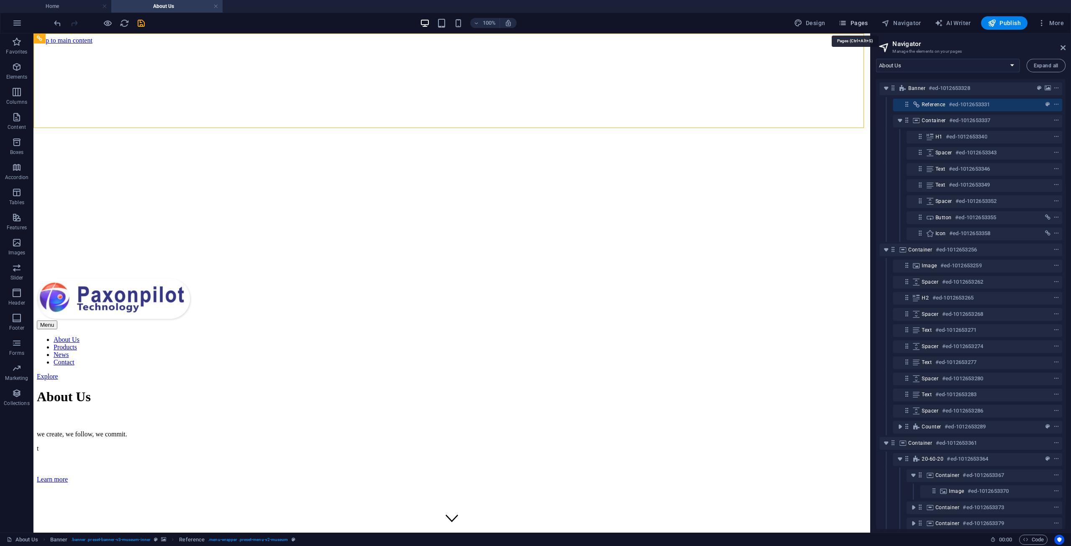
click at [857, 18] on button "Pages" at bounding box center [853, 22] width 36 height 13
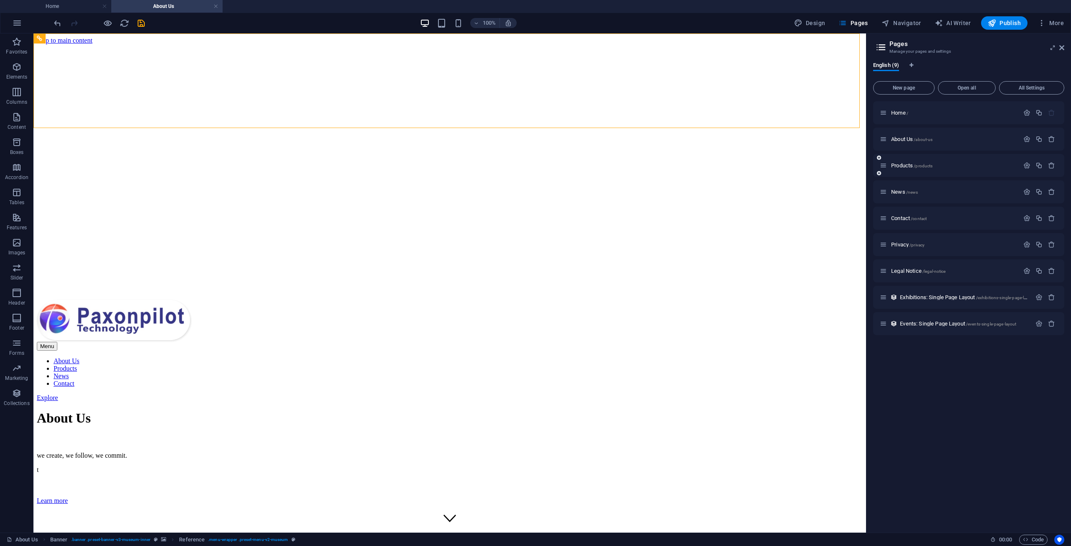
click at [896, 169] on div "Products /products" at bounding box center [949, 166] width 139 height 10
click at [898, 167] on span "Products /products" at bounding box center [911, 165] width 41 height 6
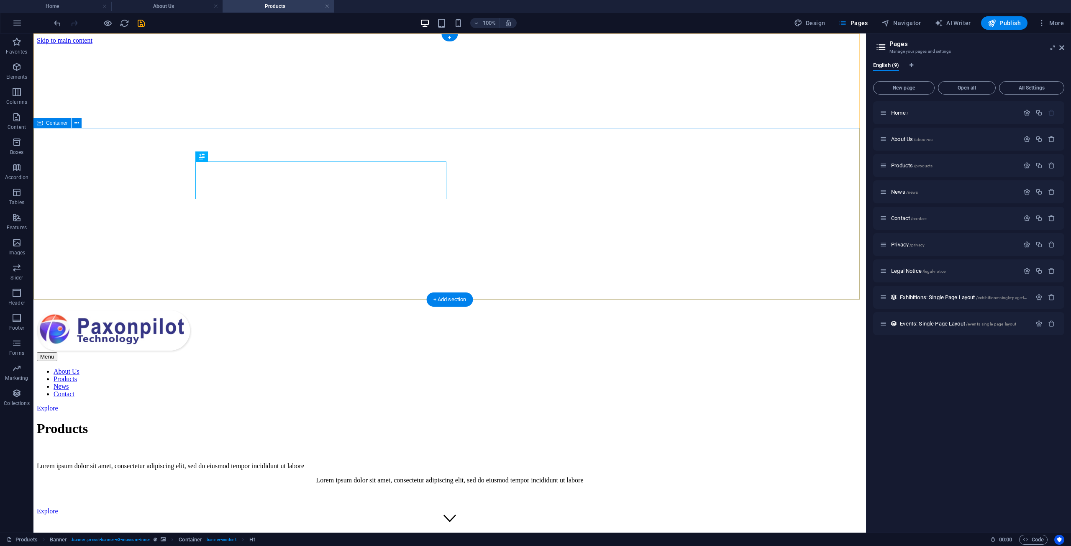
click at [787, 412] on div "Products Lorem ipsum dolor sit amet, consectetur adipiscing elit, sed do eiusmo…" at bounding box center [450, 463] width 826 height 103
click at [808, 20] on span "Design" at bounding box center [809, 23] width 31 height 8
select select "px"
select select "300"
select select "px"
